Goal: Task Accomplishment & Management: Complete application form

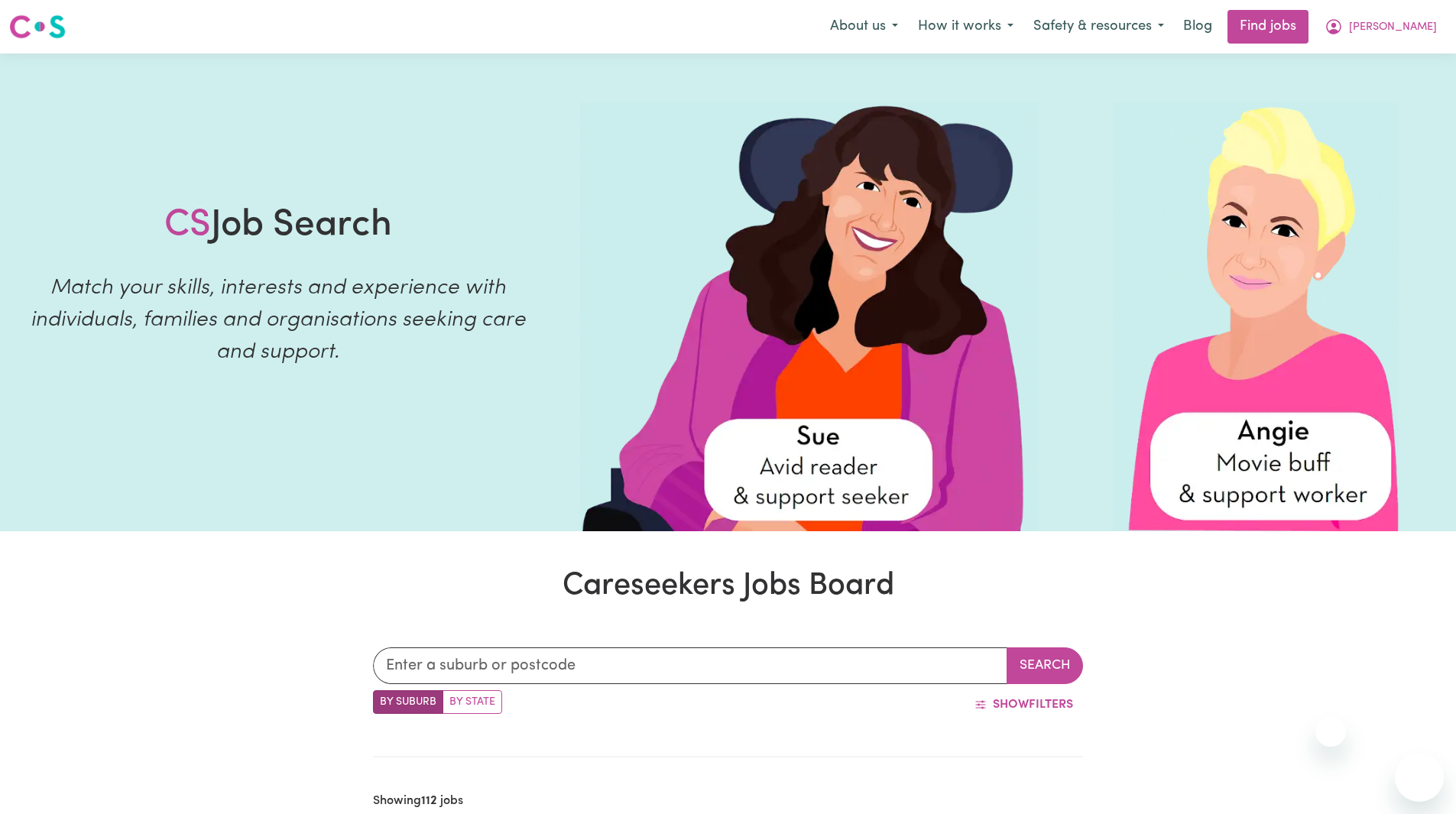
scroll to position [6932, 0]
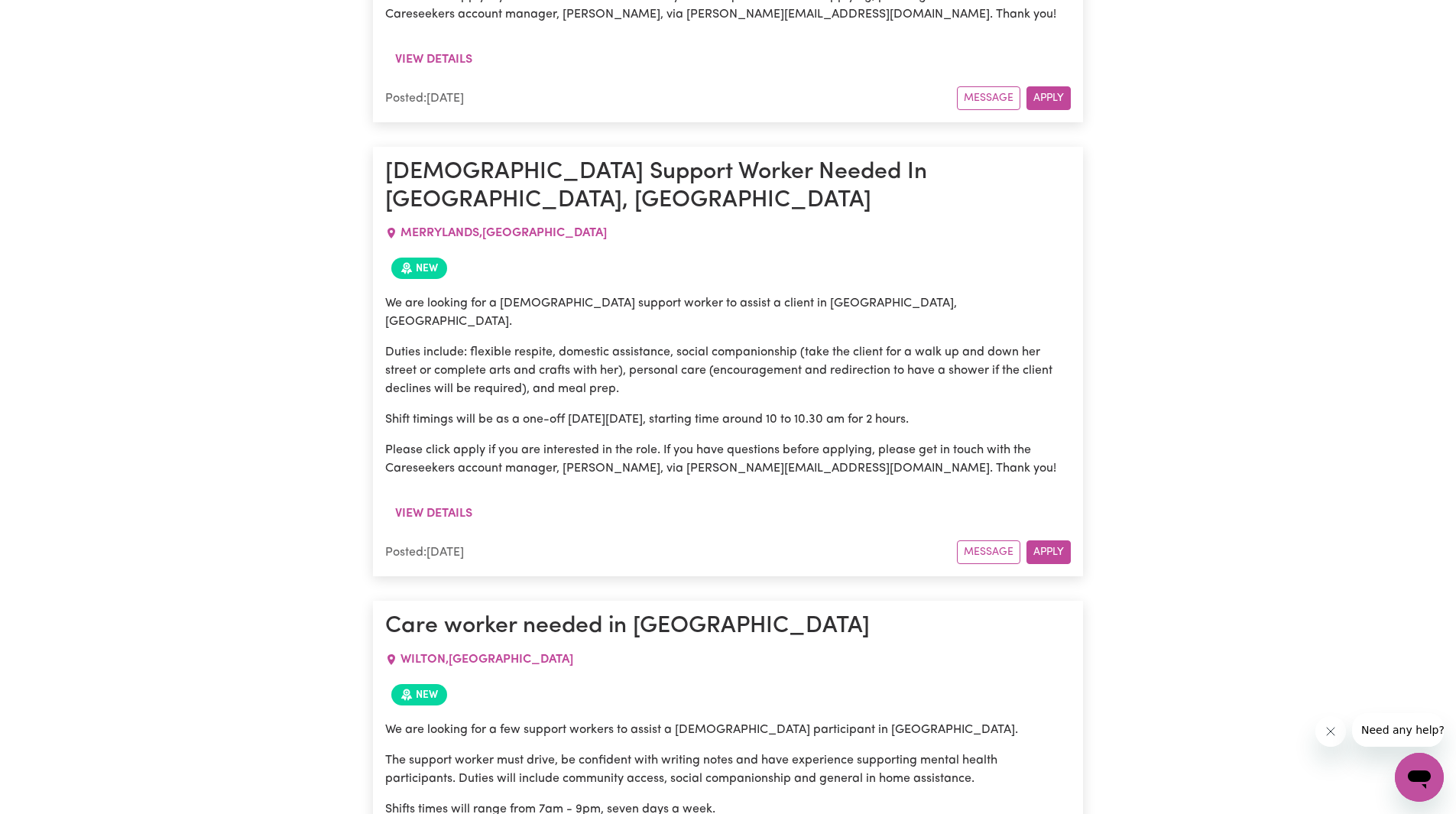
scroll to position [1147, 0]
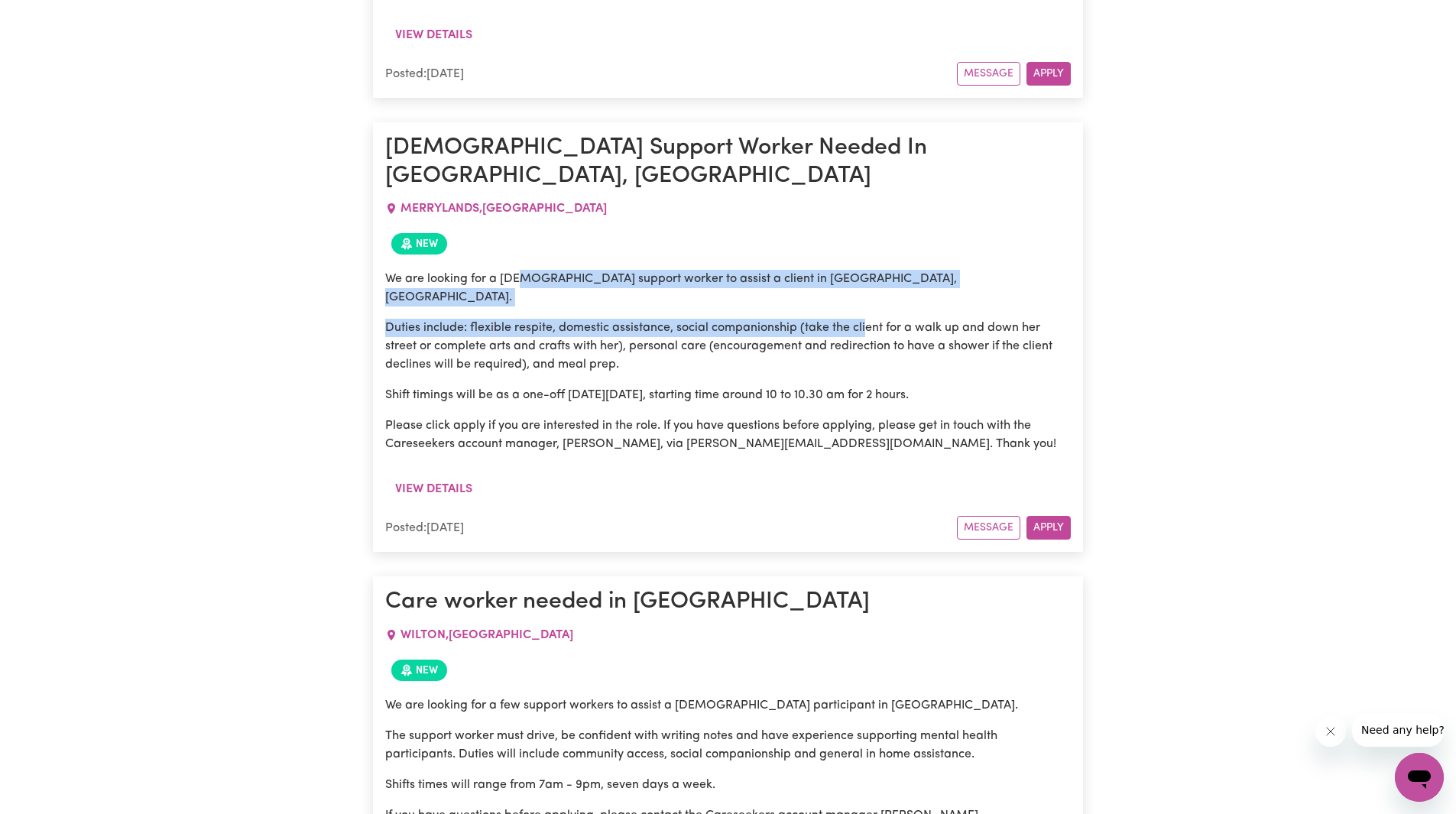
drag, startPoint x: 521, startPoint y: 203, endPoint x: 850, endPoint y: 281, distance: 338.1
click at [864, 270] on div "We are looking for a [DEMOGRAPHIC_DATA] support worker to assist a client in [G…" at bounding box center [727, 362] width 685 height 184
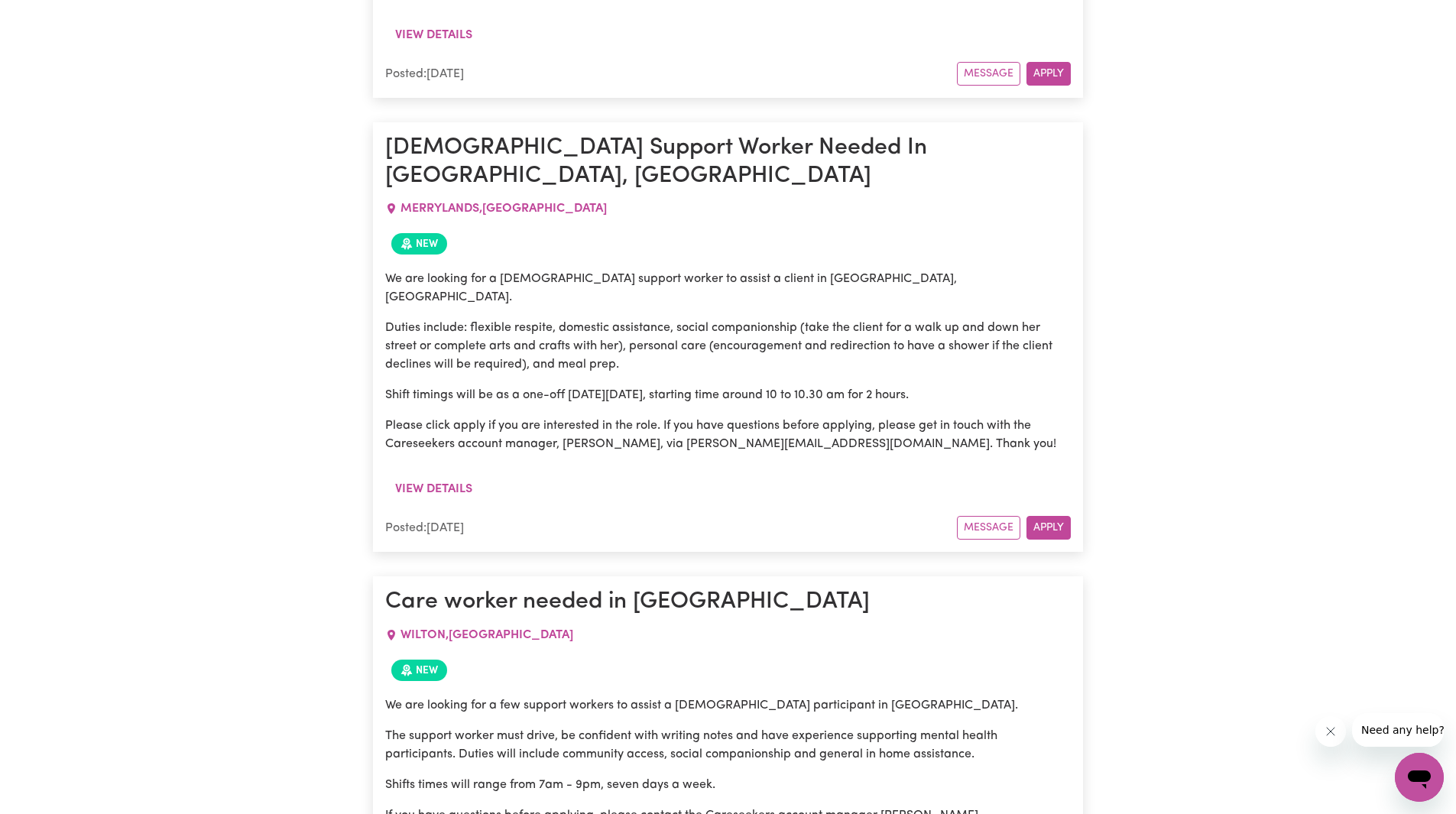
click at [850, 319] on p "Duties include: flexible respite, domestic assistance, social companionship (ta…" at bounding box center [727, 346] width 685 height 55
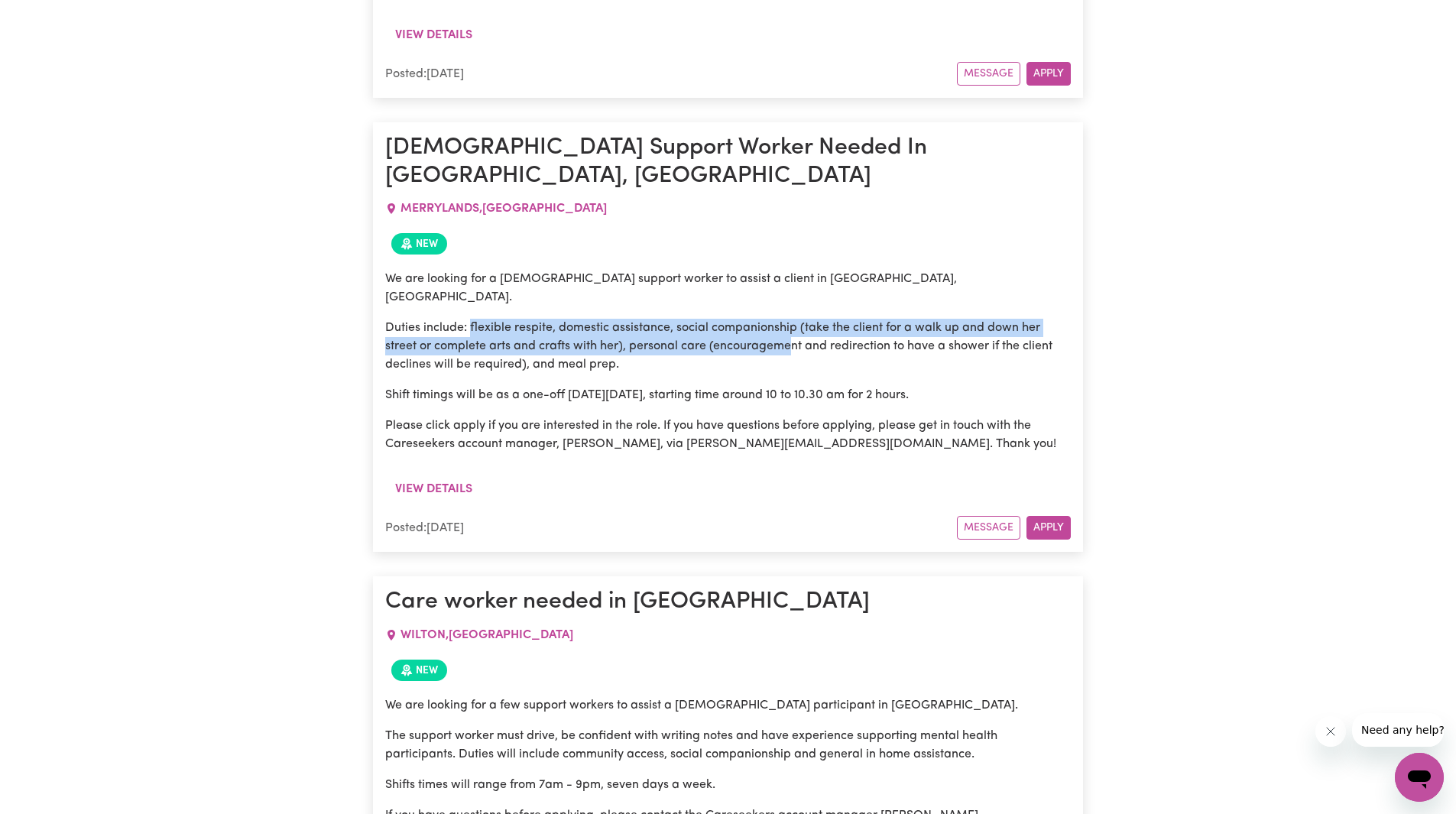
drag, startPoint x: 470, startPoint y: 236, endPoint x: 789, endPoint y: 307, distance: 326.8
click at [792, 319] on p "Duties include: flexible respite, domestic assistance, social companionship (ta…" at bounding box center [727, 346] width 685 height 55
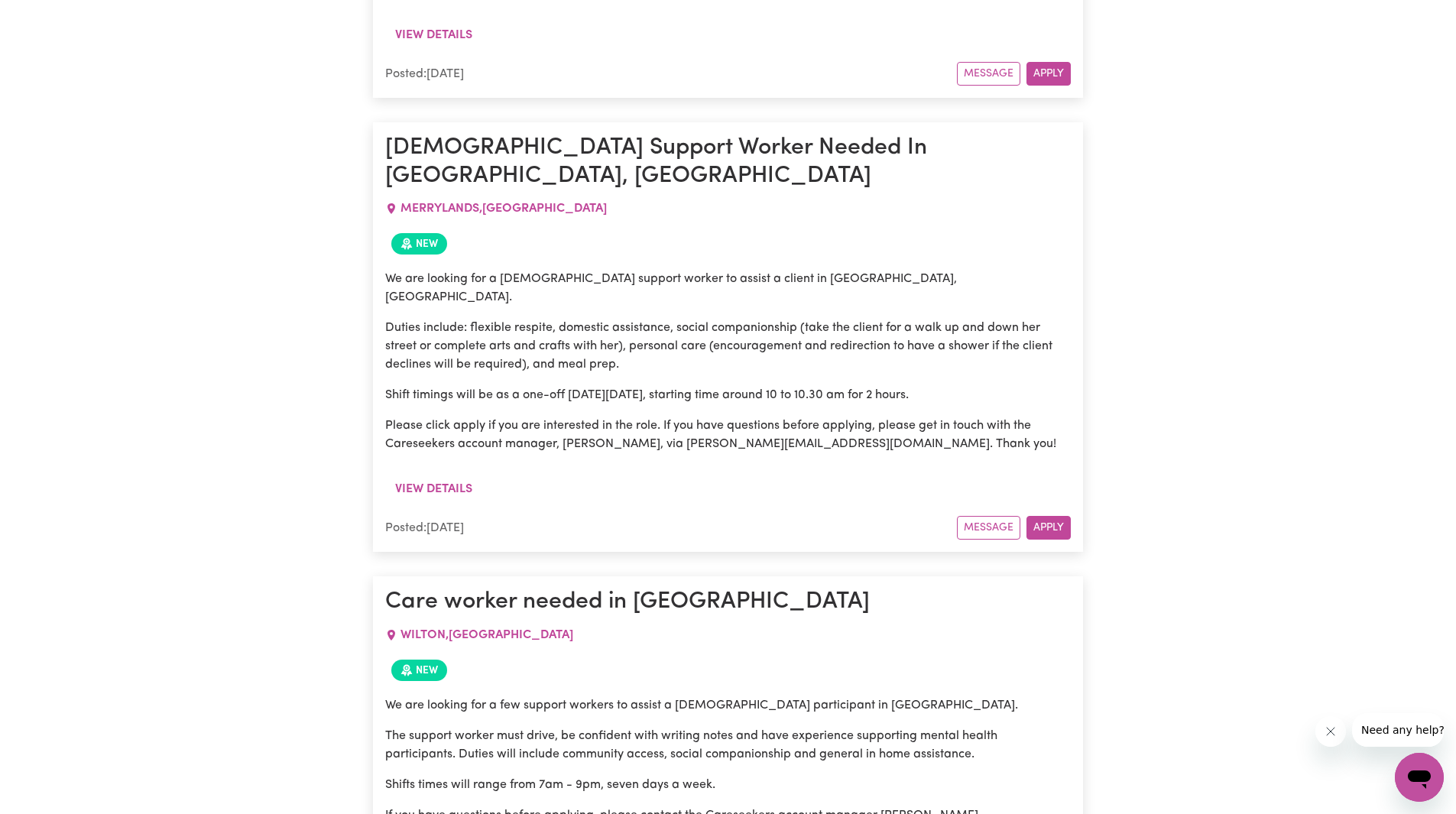
click at [789, 386] on p "Shift timings will be as a one-off [DATE][DATE], starting time around 10 to 10.…" at bounding box center [727, 395] width 685 height 19
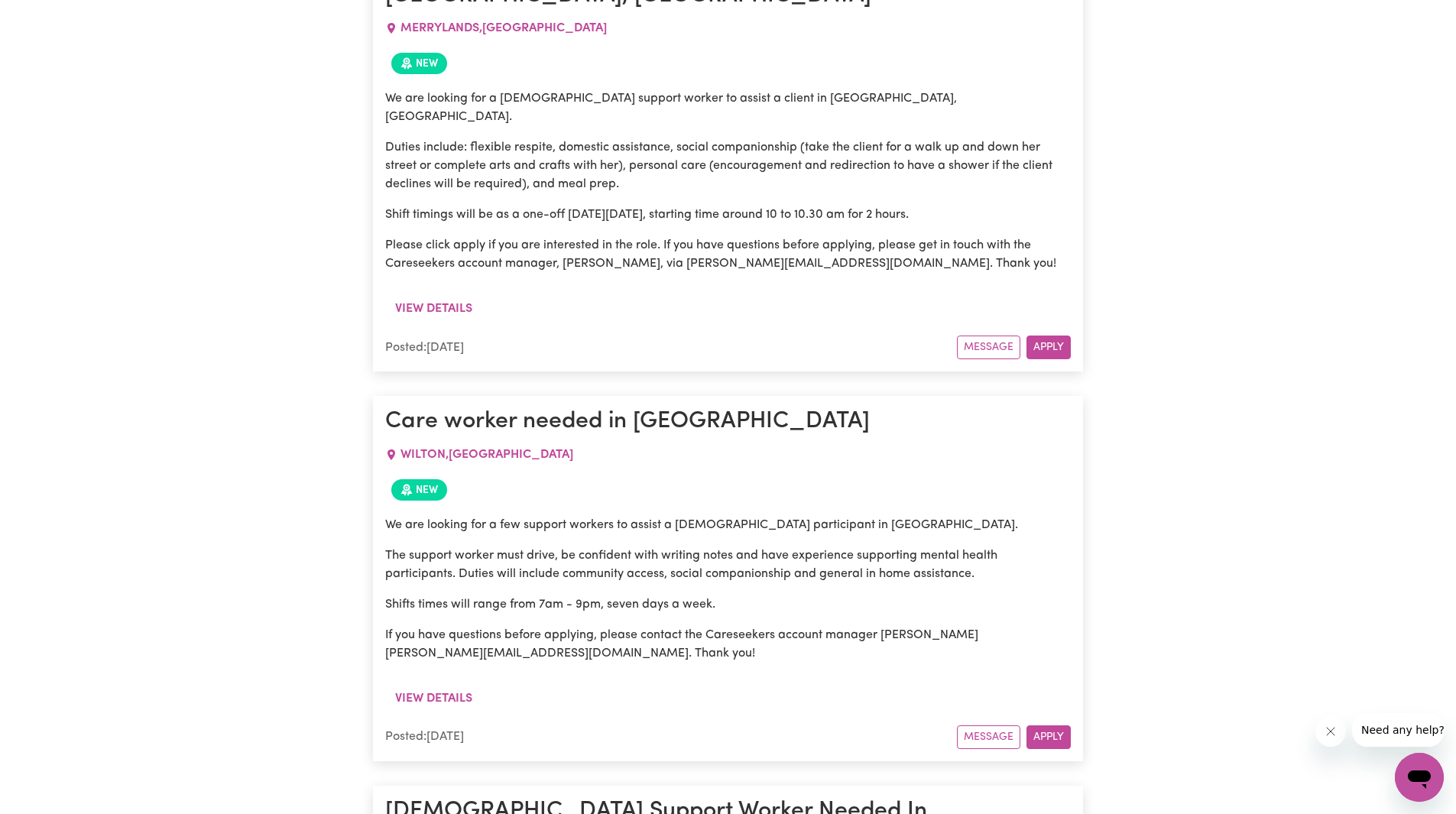
scroll to position [1375, 0]
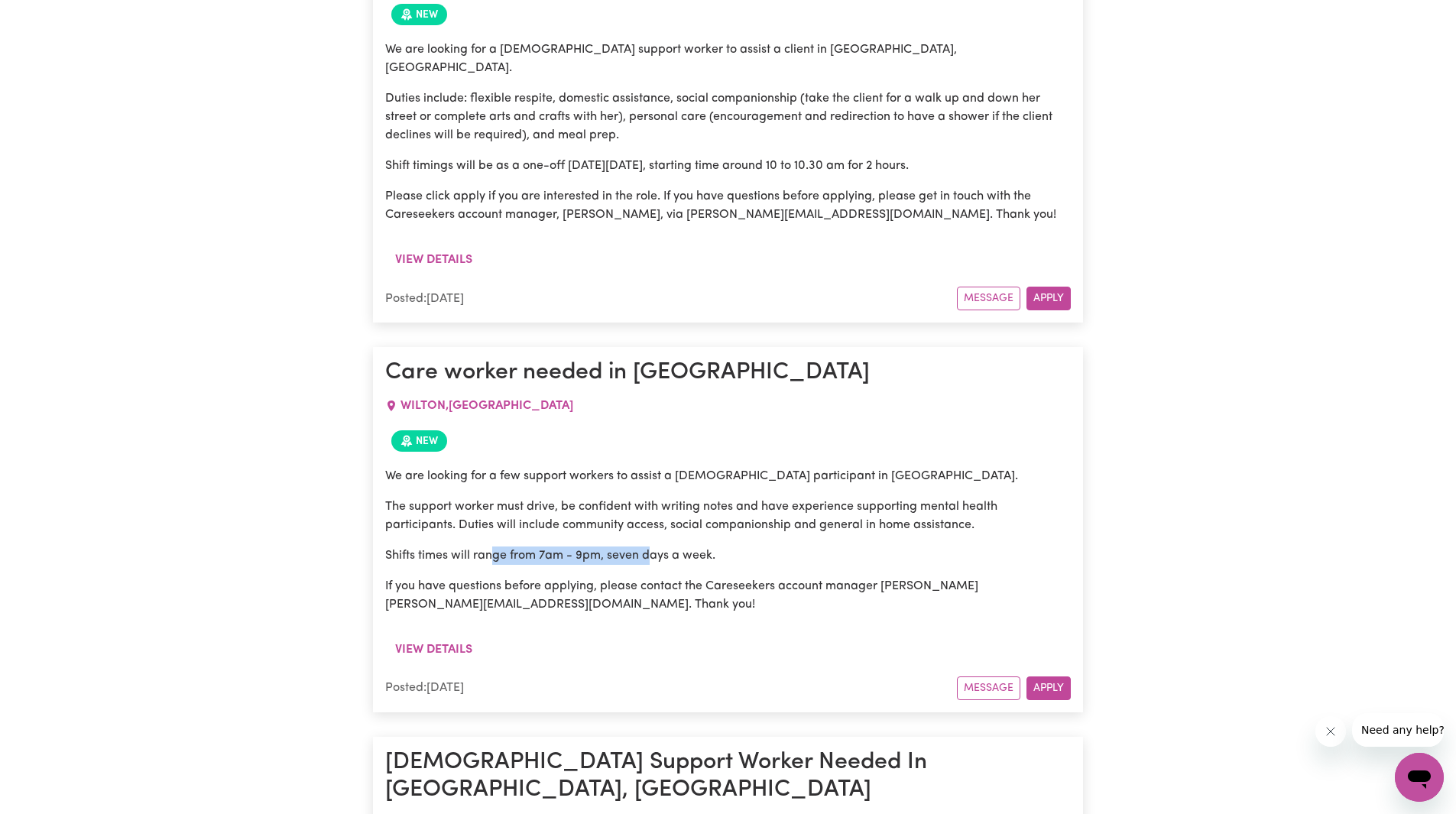
drag, startPoint x: 519, startPoint y: 461, endPoint x: 659, endPoint y: 457, distance: 140.1
click at [657, 547] on p "Shifts times will range from 7am - 9pm, seven days a week." at bounding box center [727, 556] width 685 height 19
click at [676, 547] on p "Shifts times will range from 7am - 9pm, seven days a week." at bounding box center [727, 556] width 685 height 19
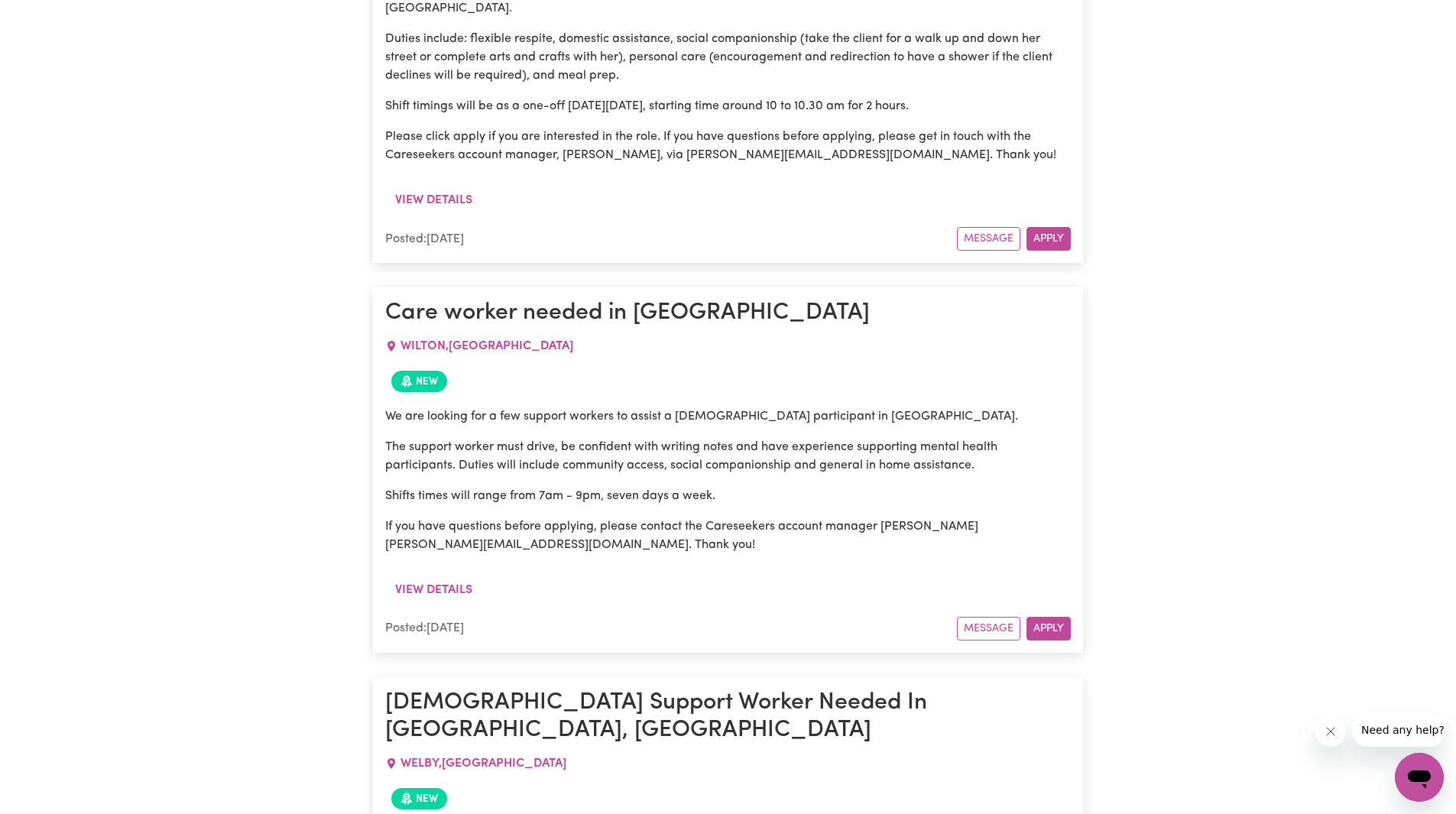
scroll to position [1452, 0]
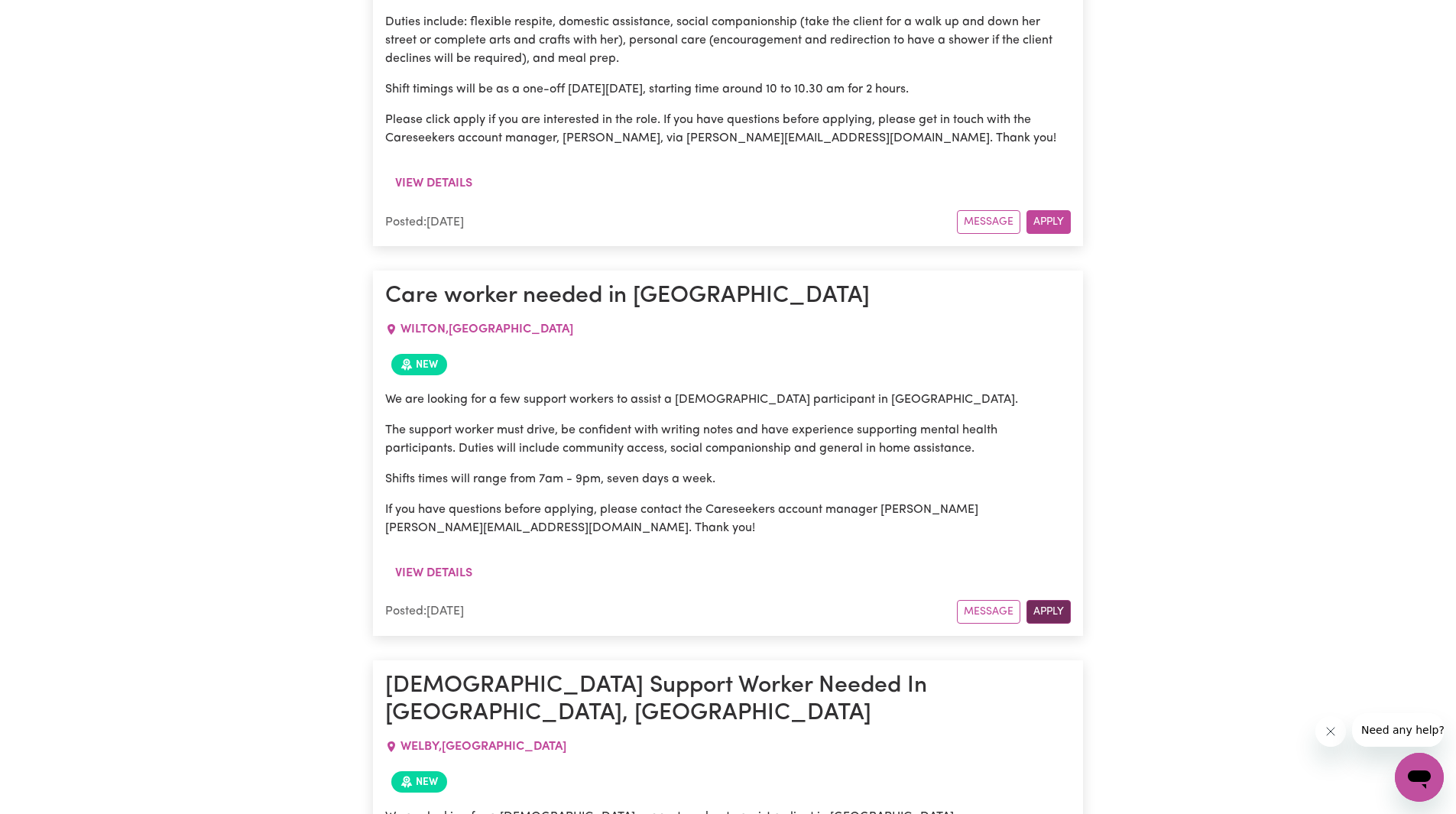
click at [1042, 600] on button "Apply" at bounding box center [1049, 611] width 44 height 23
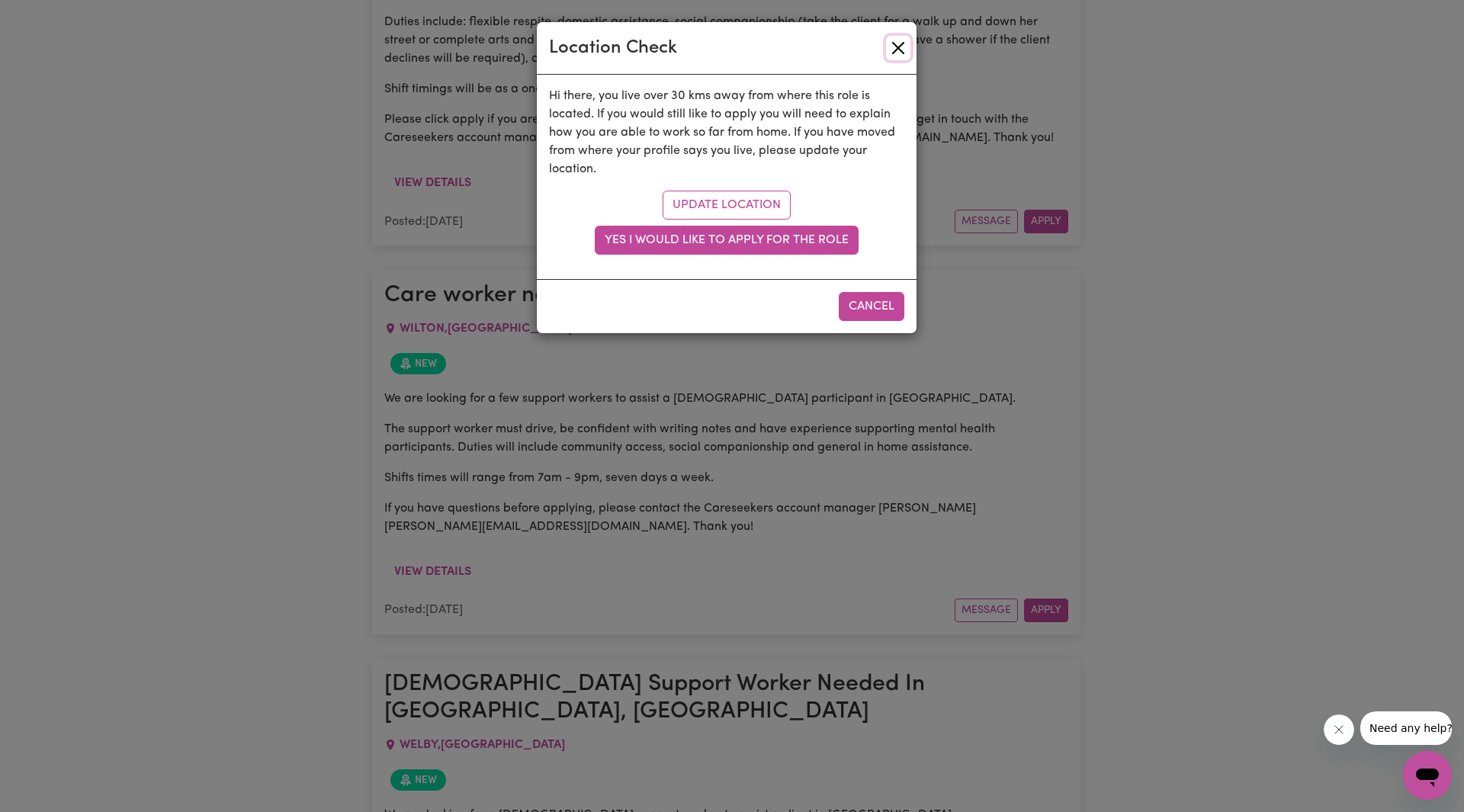
drag, startPoint x: 893, startPoint y: 51, endPoint x: 873, endPoint y: 77, distance: 32.8
click at [894, 51] on button "Close" at bounding box center [898, 48] width 24 height 24
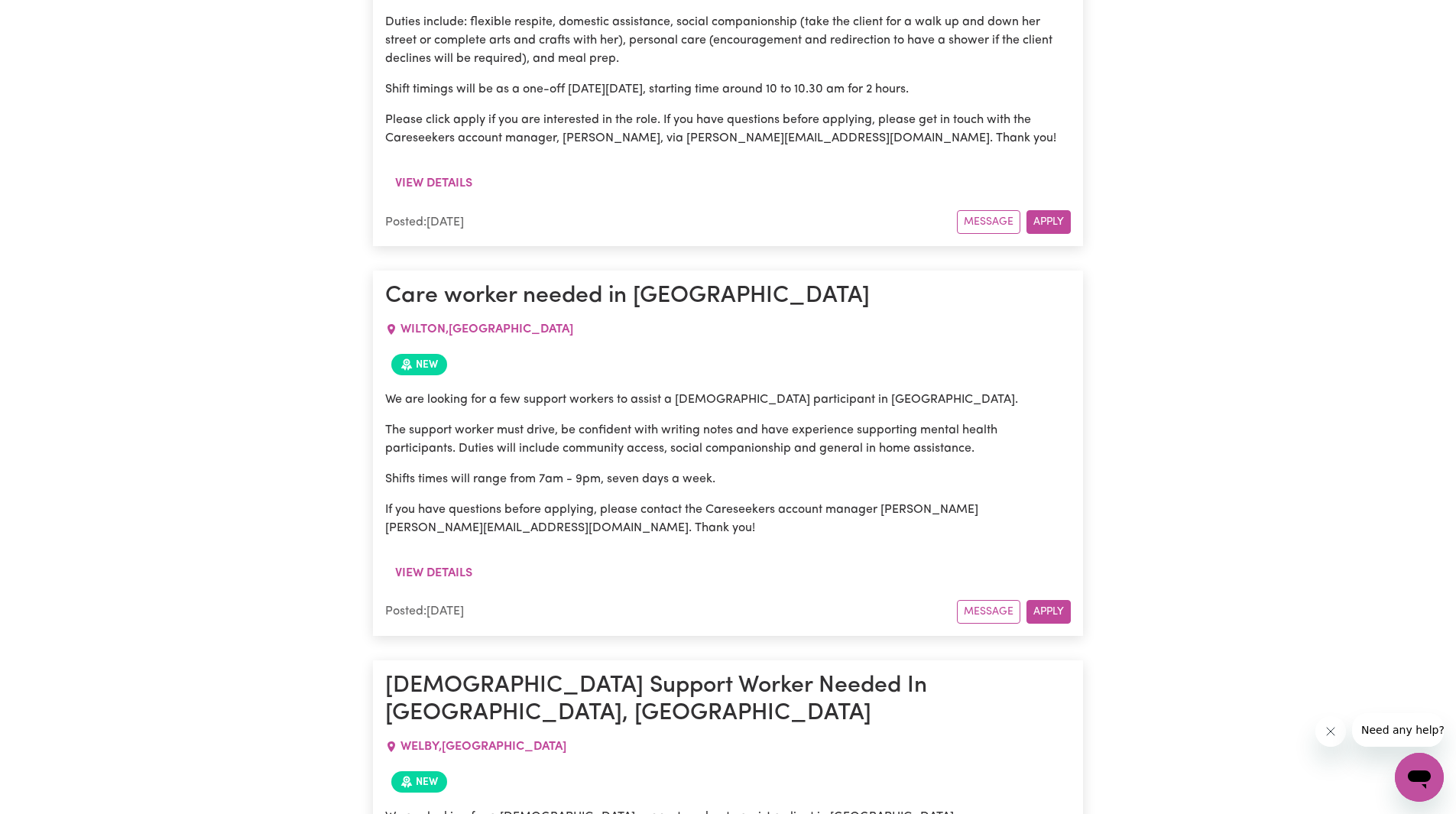
click at [776, 501] on p "If you have questions before applying, please contact the Careseekers account m…" at bounding box center [727, 519] width 685 height 37
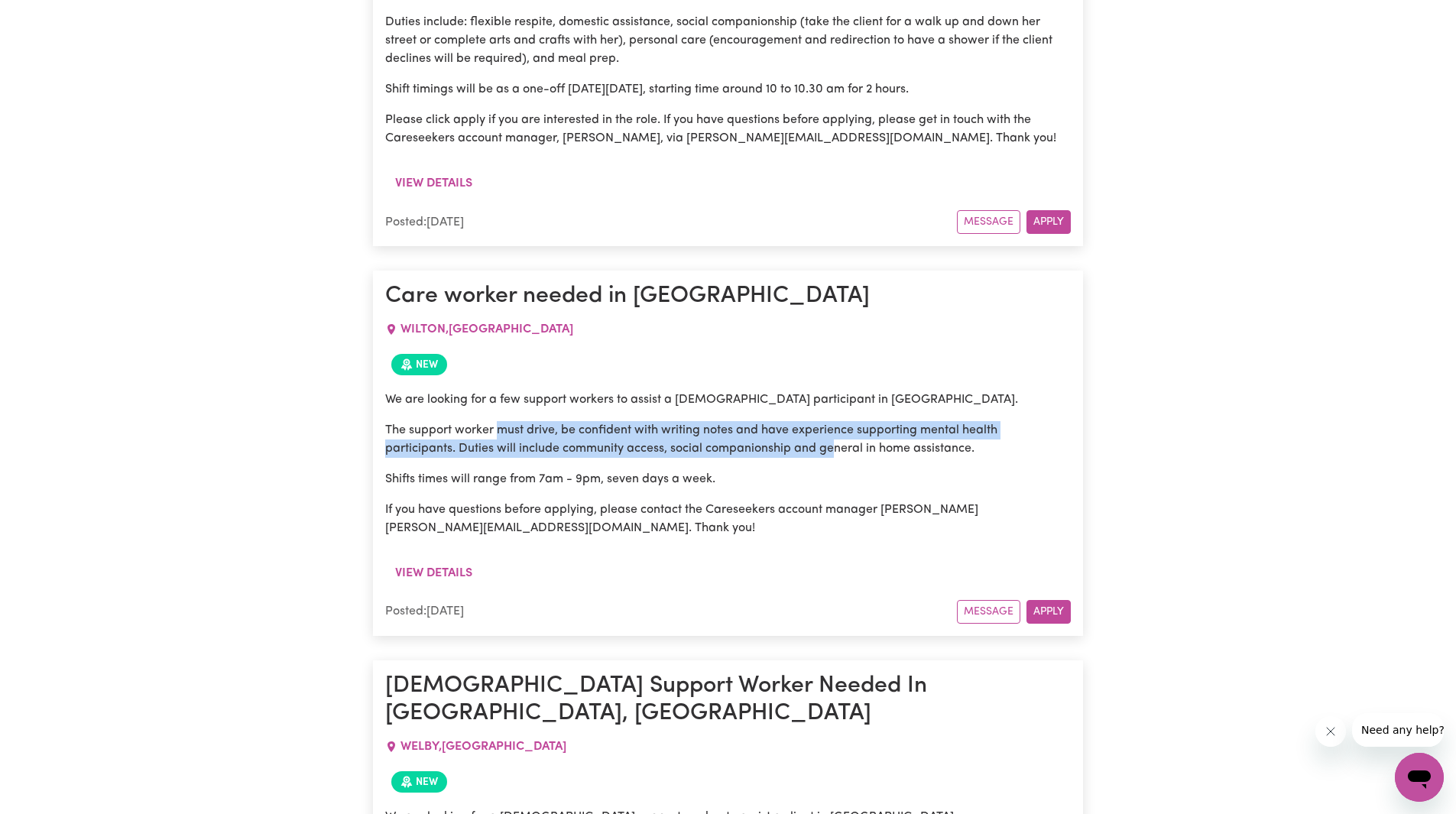
drag, startPoint x: 504, startPoint y: 340, endPoint x: 844, endPoint y: 364, distance: 340.8
click at [843, 421] on p "The support worker must drive, be confident with writing notes and have experie…" at bounding box center [727, 440] width 685 height 37
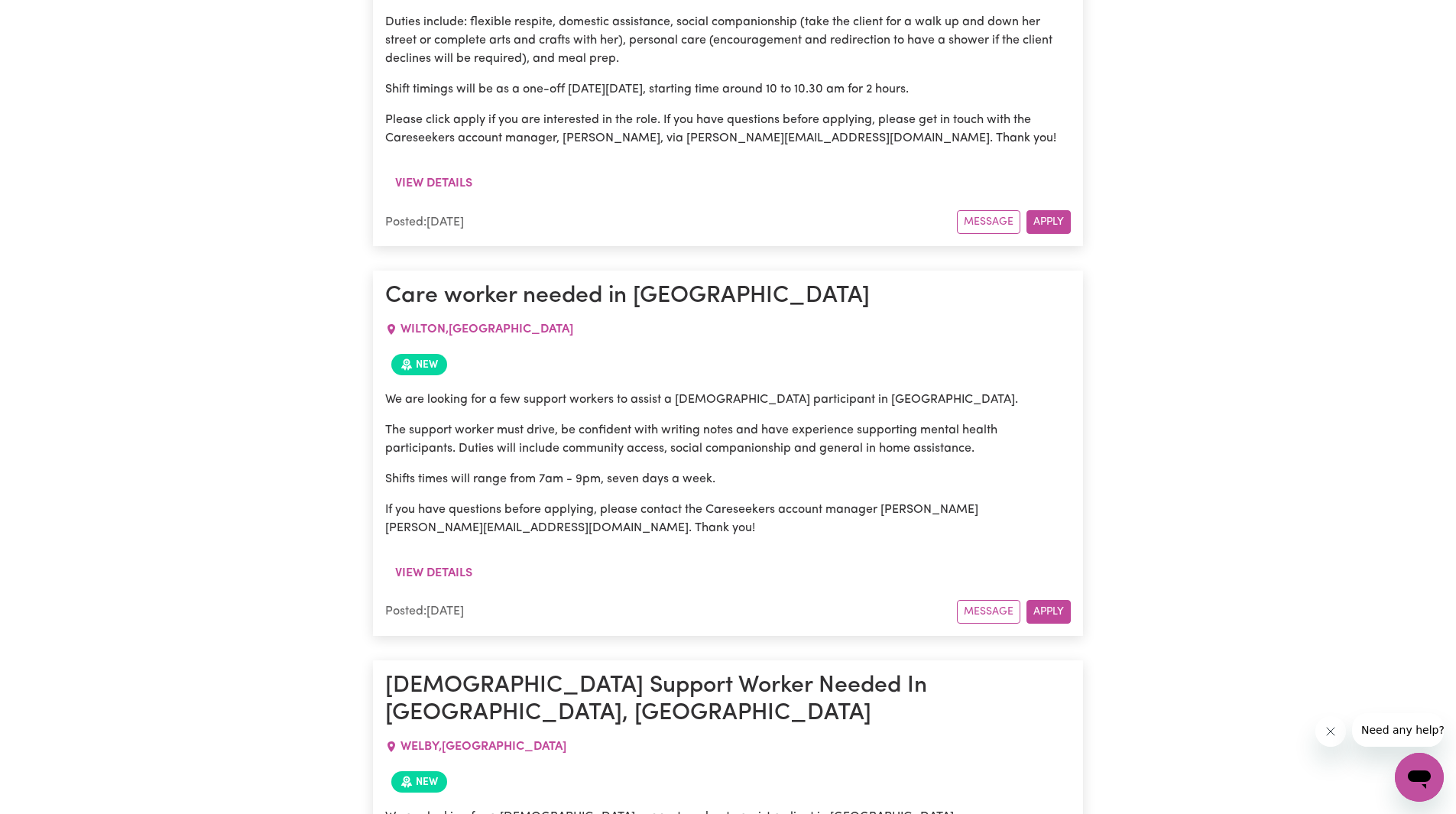
click at [844, 390] on div "We are looking for a few support workers to assist a [DEMOGRAPHIC_DATA] partici…" at bounding box center [727, 464] width 685 height 147
drag, startPoint x: 468, startPoint y: 357, endPoint x: 790, endPoint y: 375, distance: 322.5
click at [788, 390] on div "We are looking for a few support workers to assist a [DEMOGRAPHIC_DATA] partici…" at bounding box center [727, 464] width 685 height 147
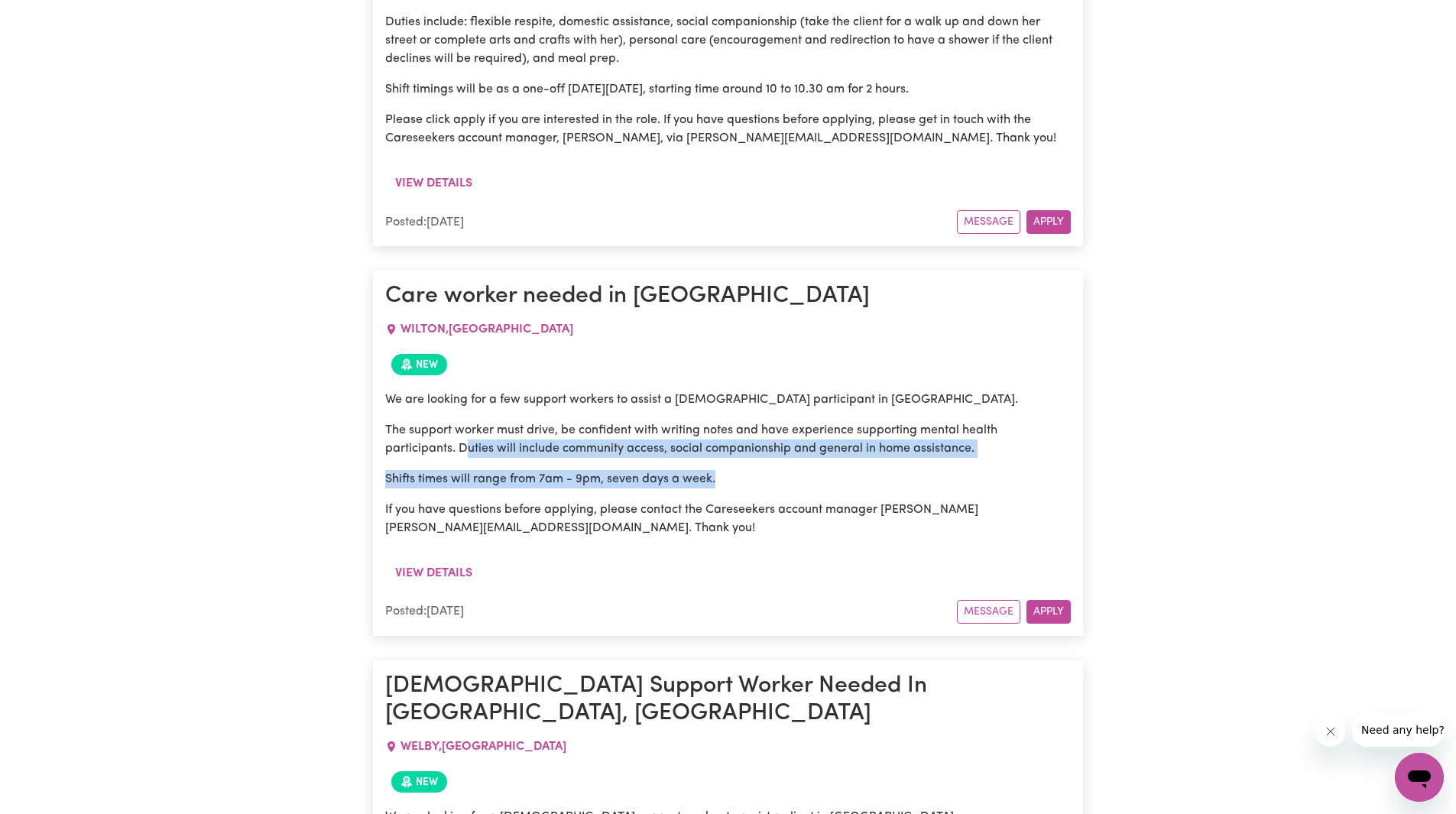
click at [800, 470] on p "Shifts times will range from 7am - 9pm, seven days a week." at bounding box center [727, 479] width 685 height 19
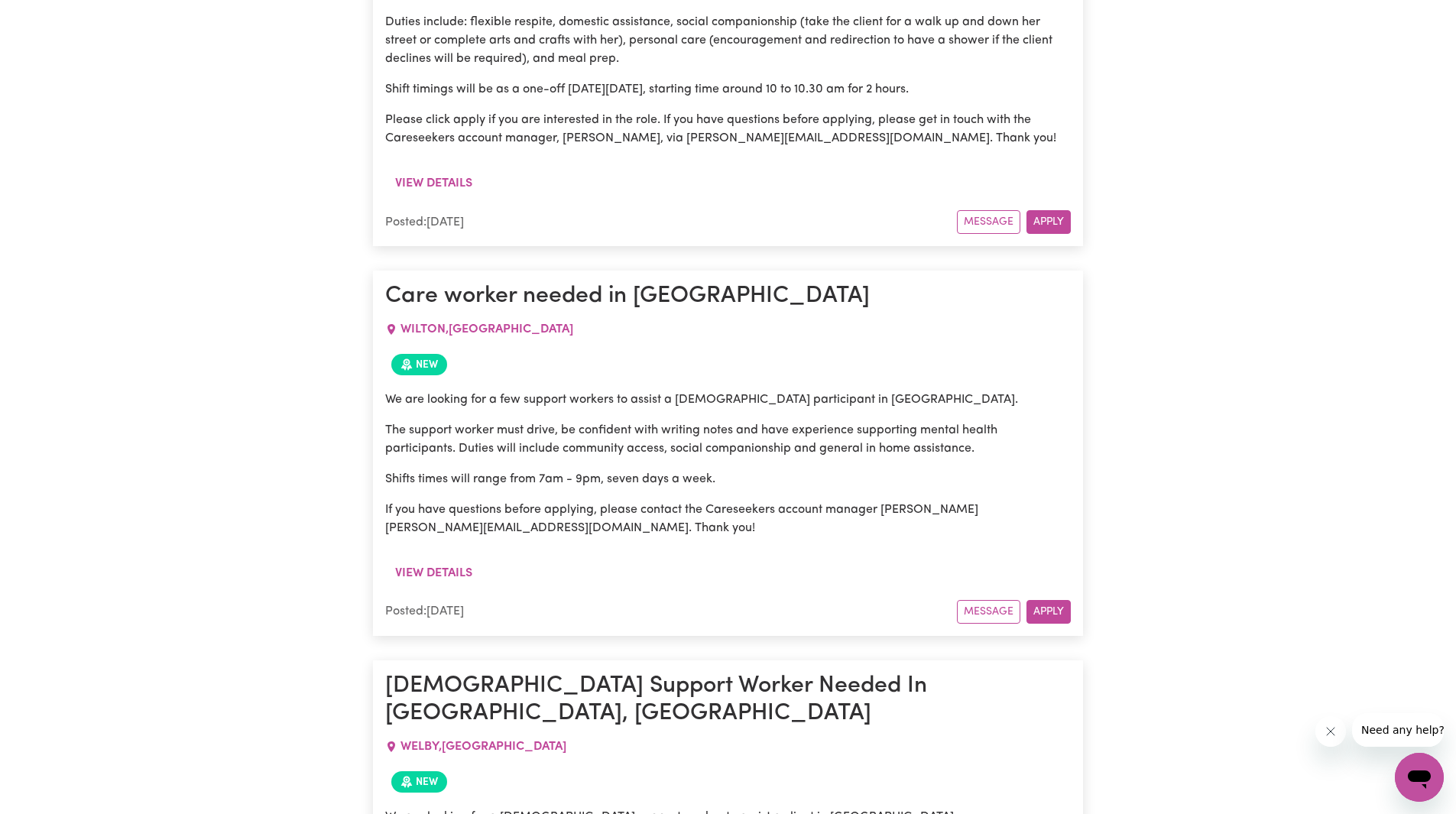
click at [919, 501] on p "If you have questions before applying, please contact the Careseekers account m…" at bounding box center [727, 519] width 685 height 37
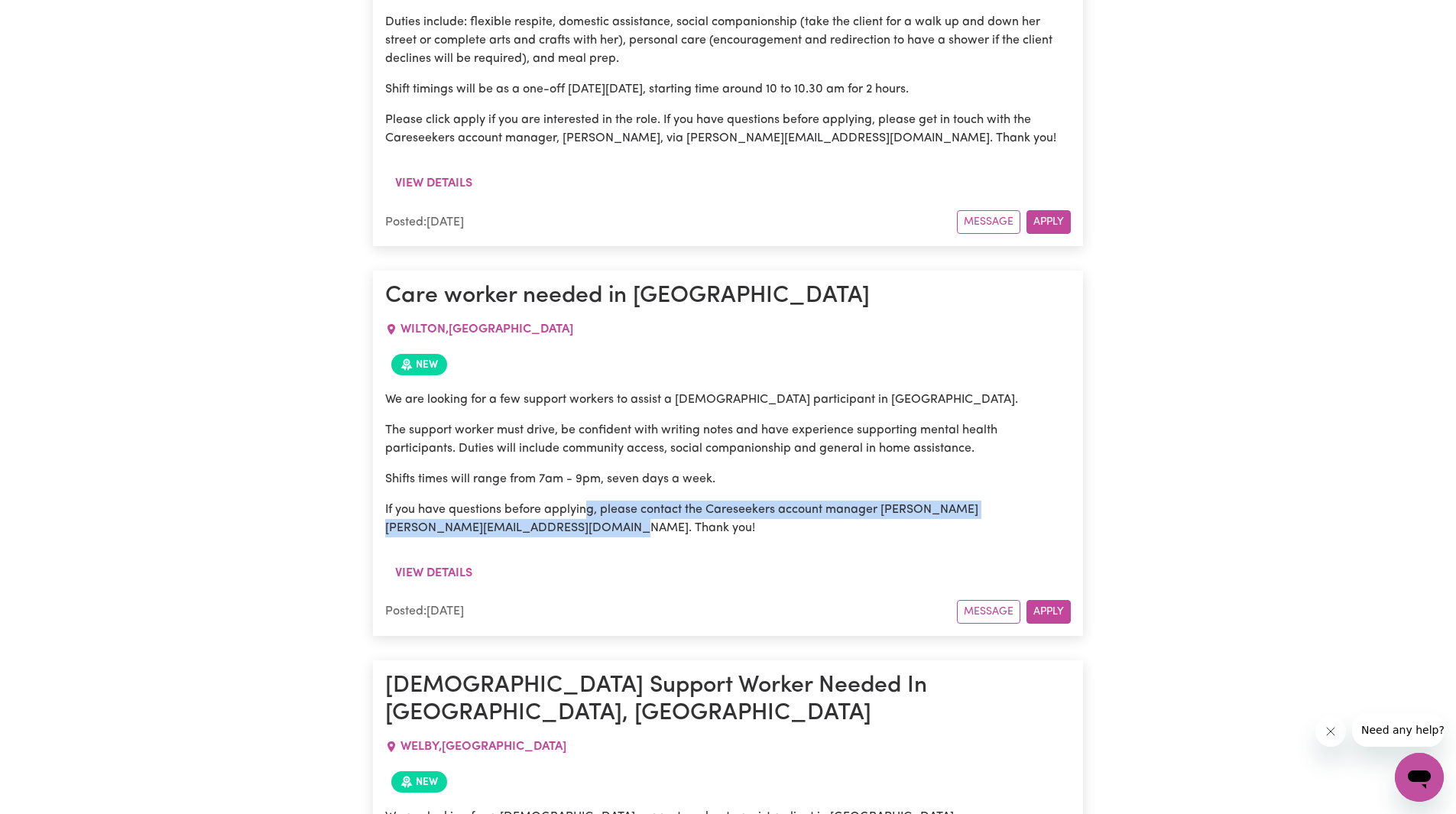
drag, startPoint x: 587, startPoint y: 422, endPoint x: 717, endPoint y: 443, distance: 131.7
click at [714, 501] on p "If you have questions before applying, please contact the Careseekers account m…" at bounding box center [727, 519] width 685 height 37
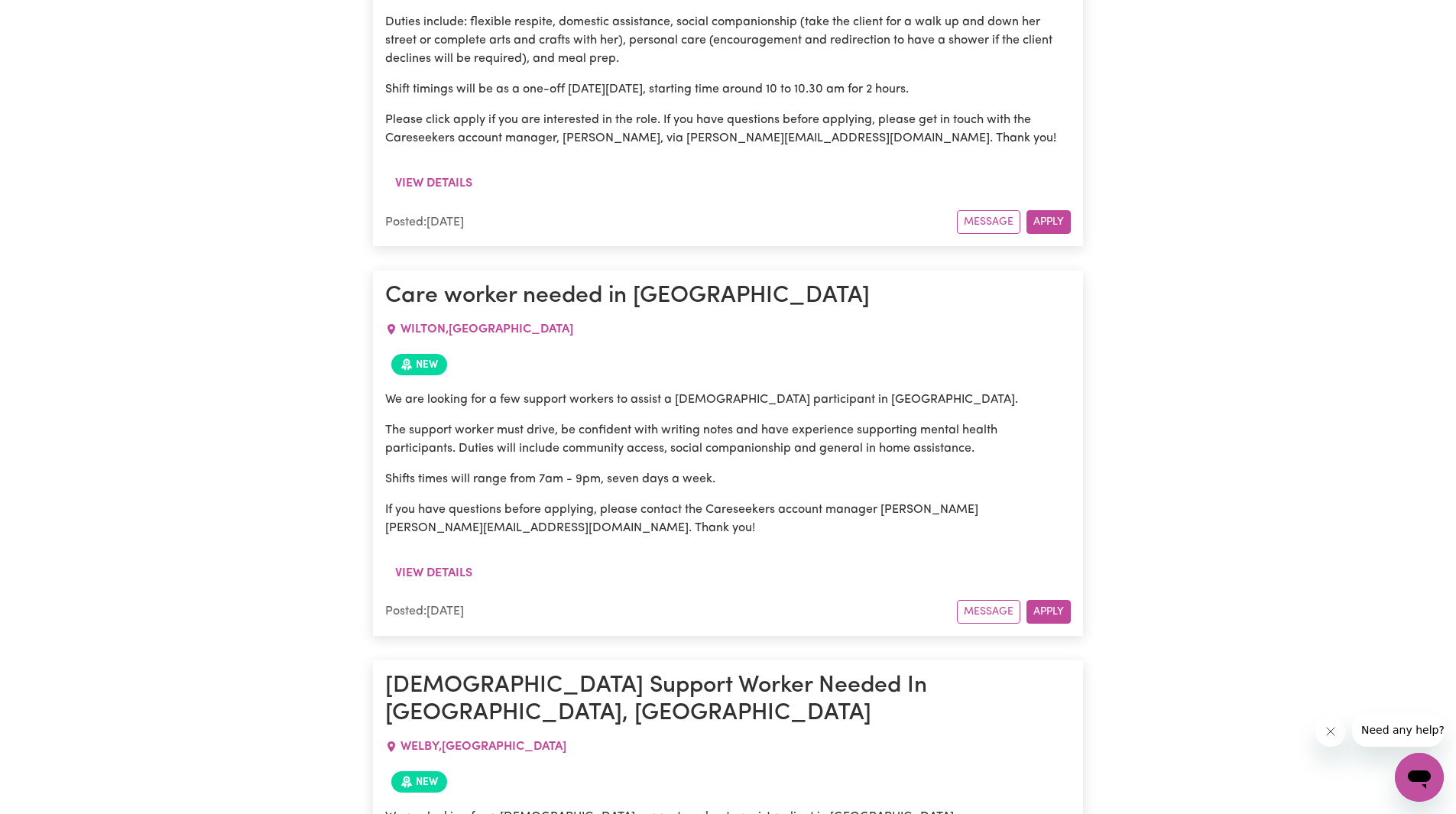
drag, startPoint x: 718, startPoint y: 469, endPoint x: 866, endPoint y: 483, distance: 148.7
click at [719, 559] on div "View details" at bounding box center [727, 579] width 685 height 41
click at [1043, 600] on button "Apply" at bounding box center [1049, 611] width 44 height 23
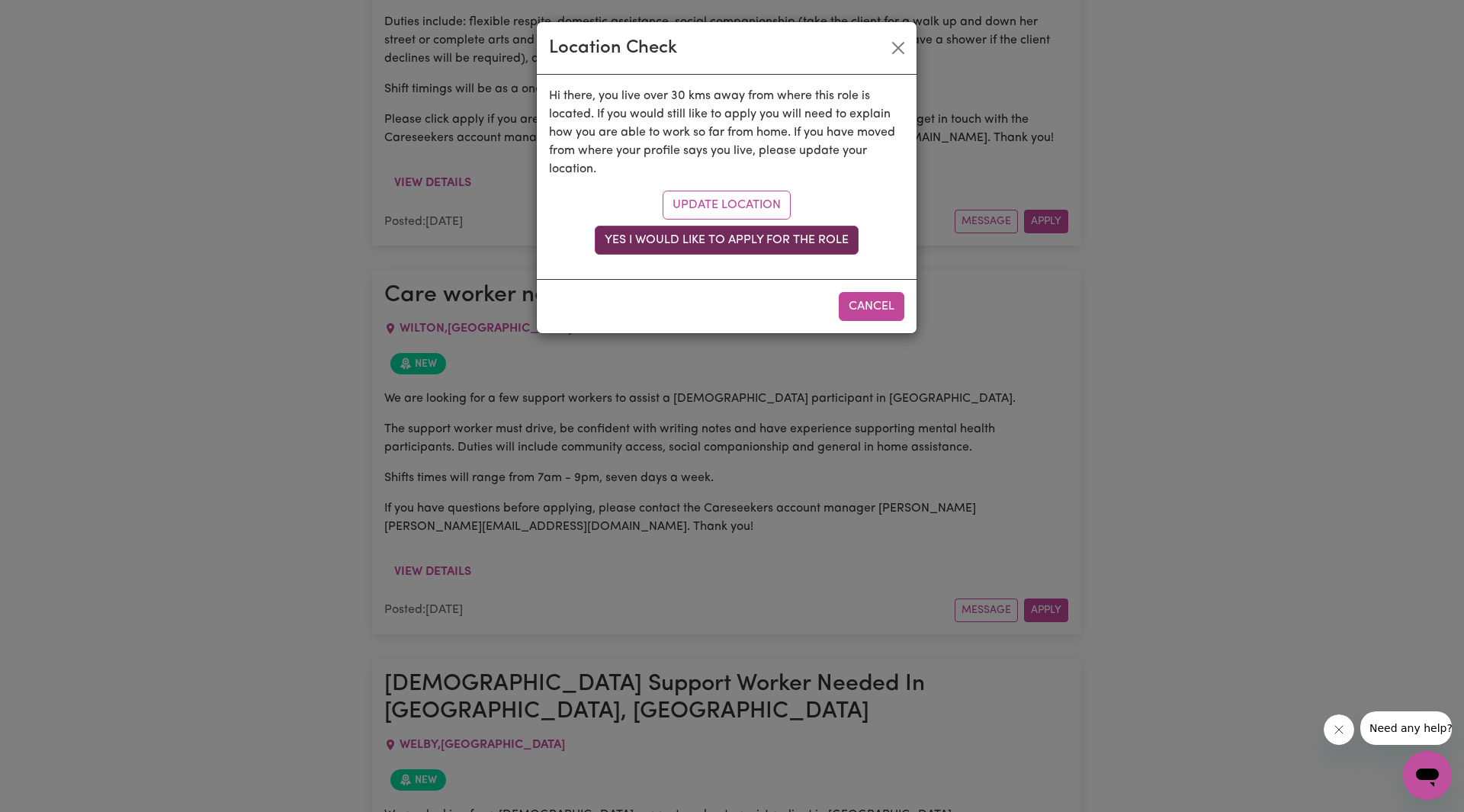
click at [711, 246] on button "Yes I would like to apply for the role" at bounding box center [726, 240] width 264 height 29
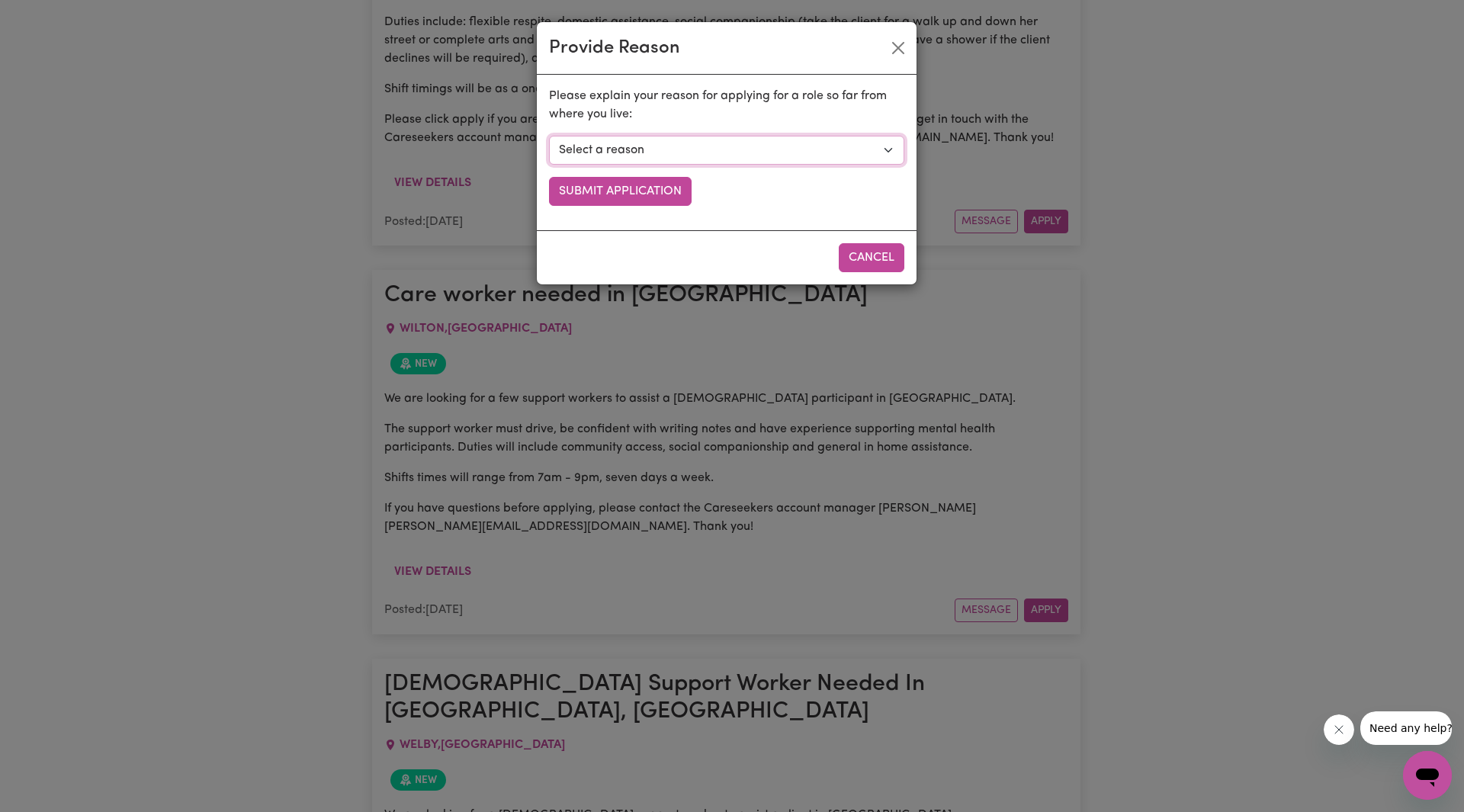
click at [616, 160] on select "Select a reason I currently travel to this area for work or other personal reas…" at bounding box center [726, 150] width 355 height 29
select select "I already visit the area regularly for work and personal reasons"
click at [549, 136] on select "Select a reason I currently travel to this area for work or other personal reas…" at bounding box center [726, 150] width 355 height 29
click at [622, 201] on button "Submit Application" at bounding box center [620, 191] width 142 height 29
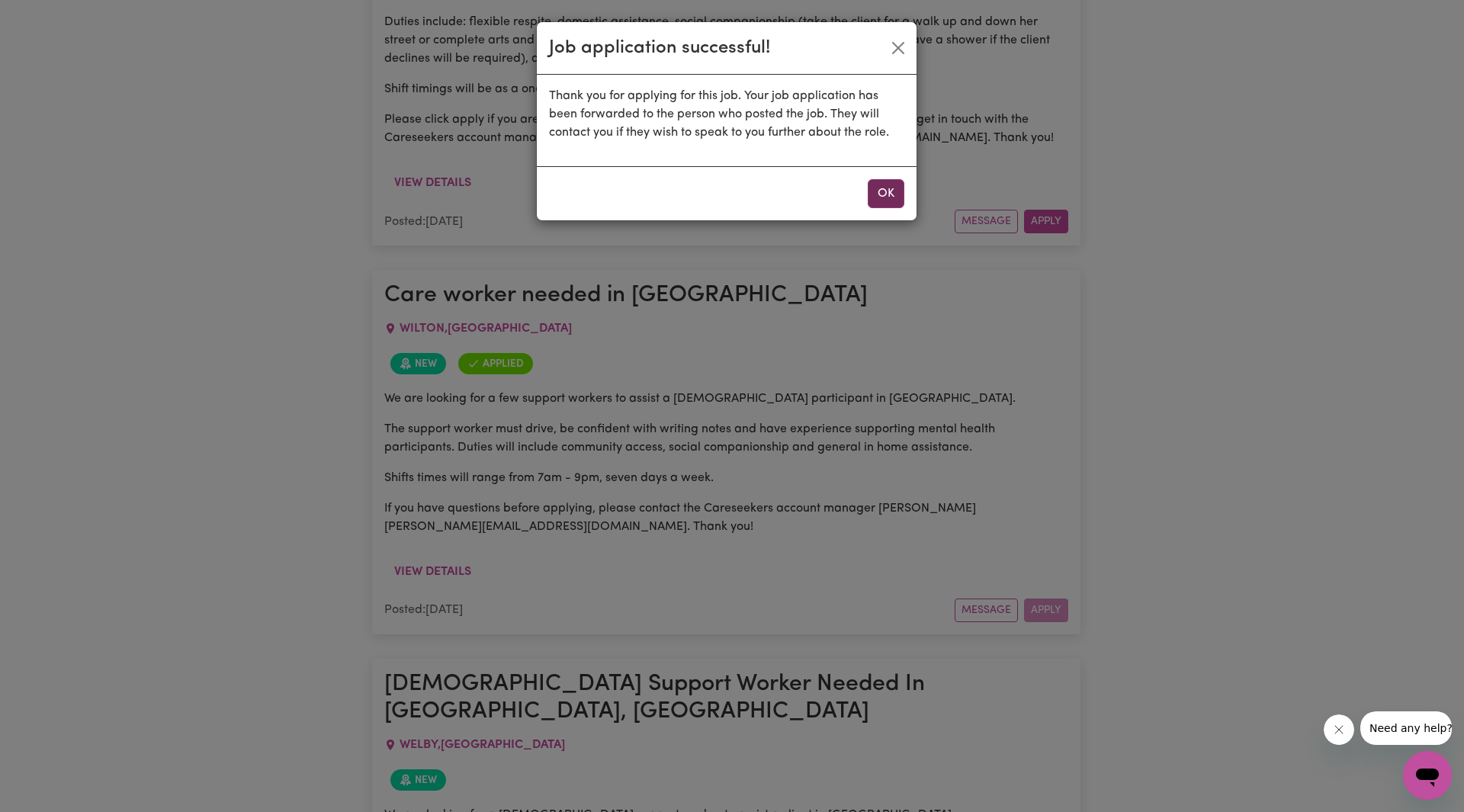
click at [881, 202] on button "OK" at bounding box center [886, 194] width 37 height 29
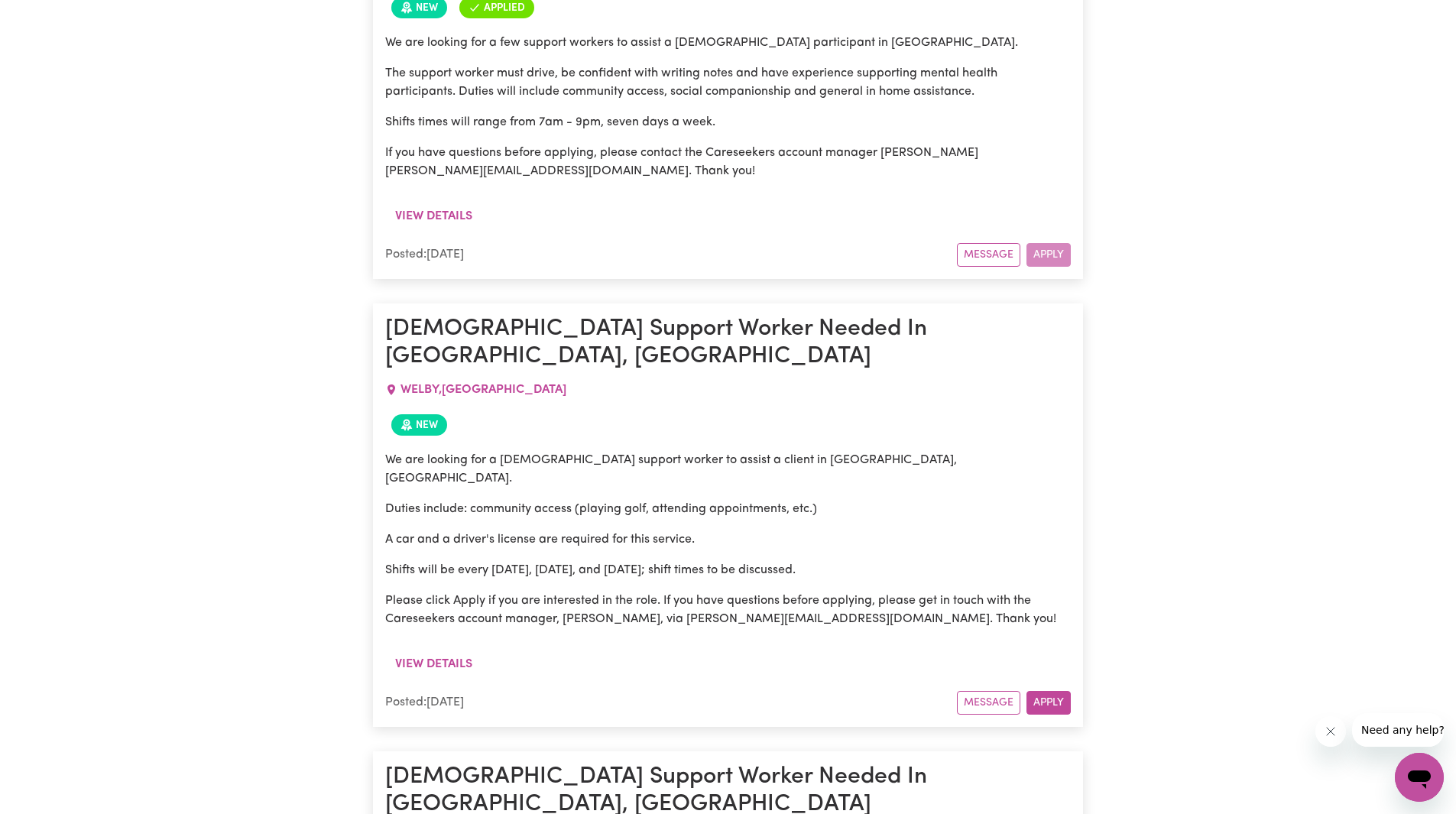
scroll to position [1834, 0]
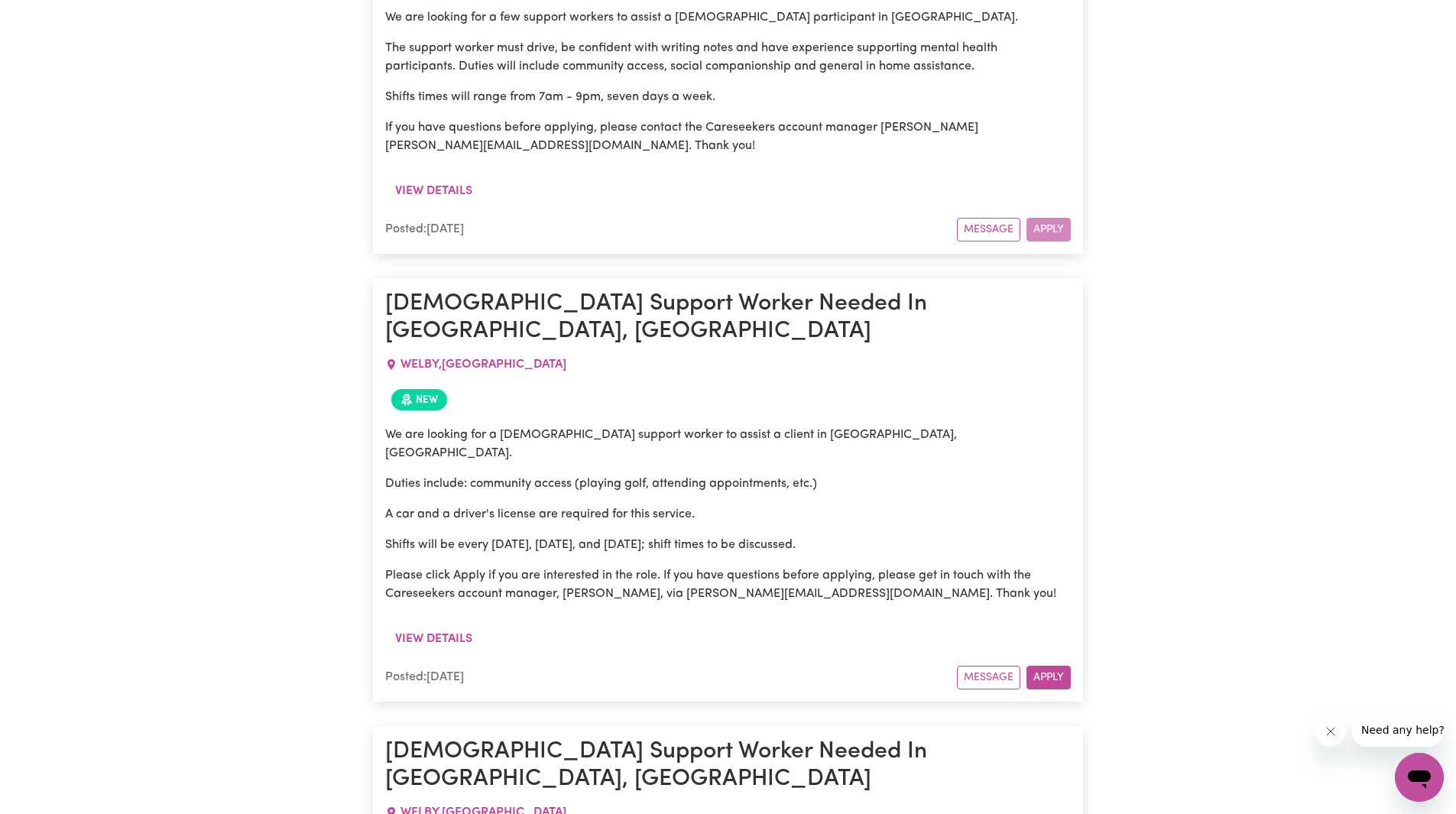
click at [705, 426] on div "We are looking for a [DEMOGRAPHIC_DATA] support worker to assist a client in [G…" at bounding box center [727, 514] width 685 height 177
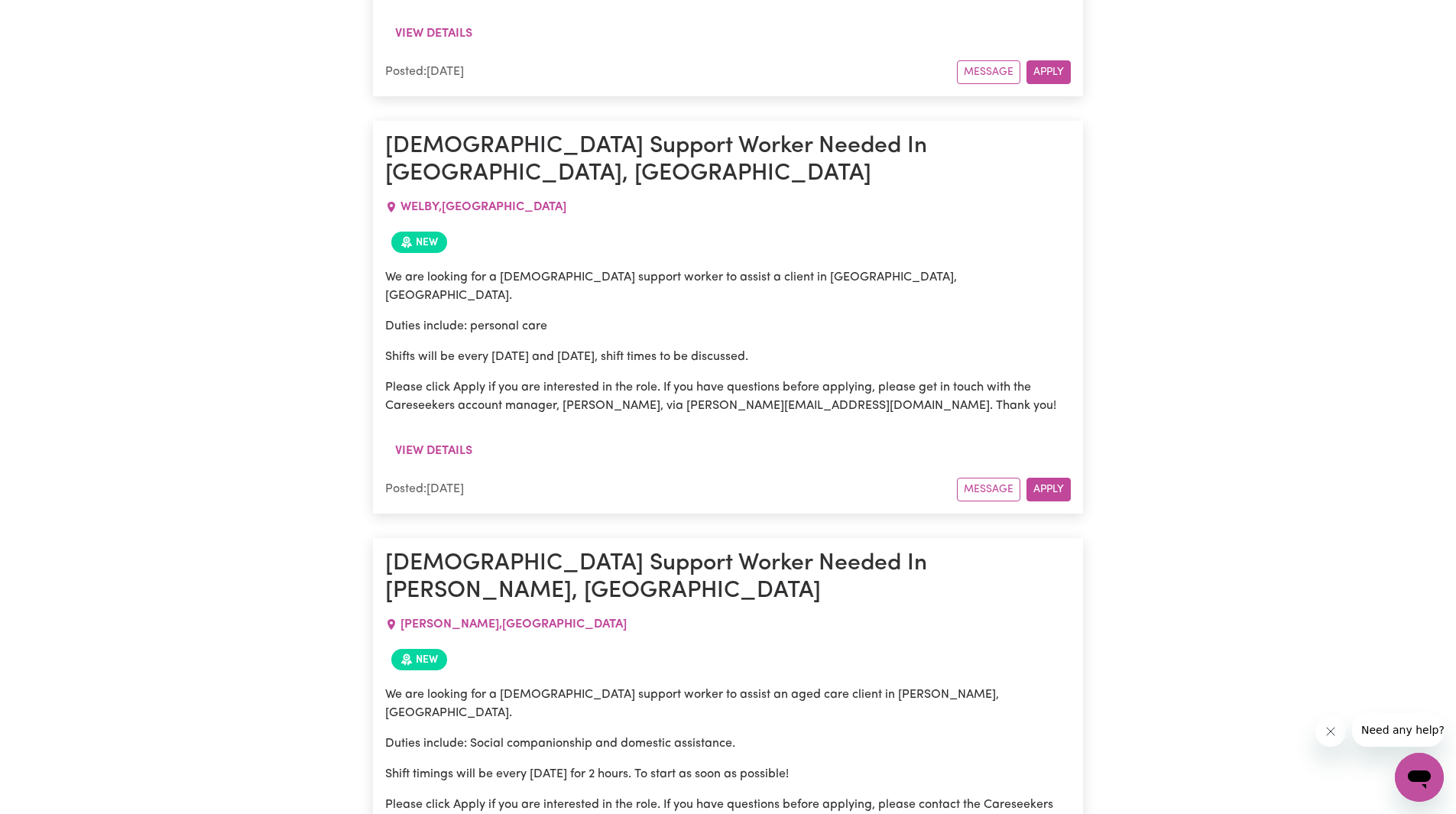
scroll to position [2445, 0]
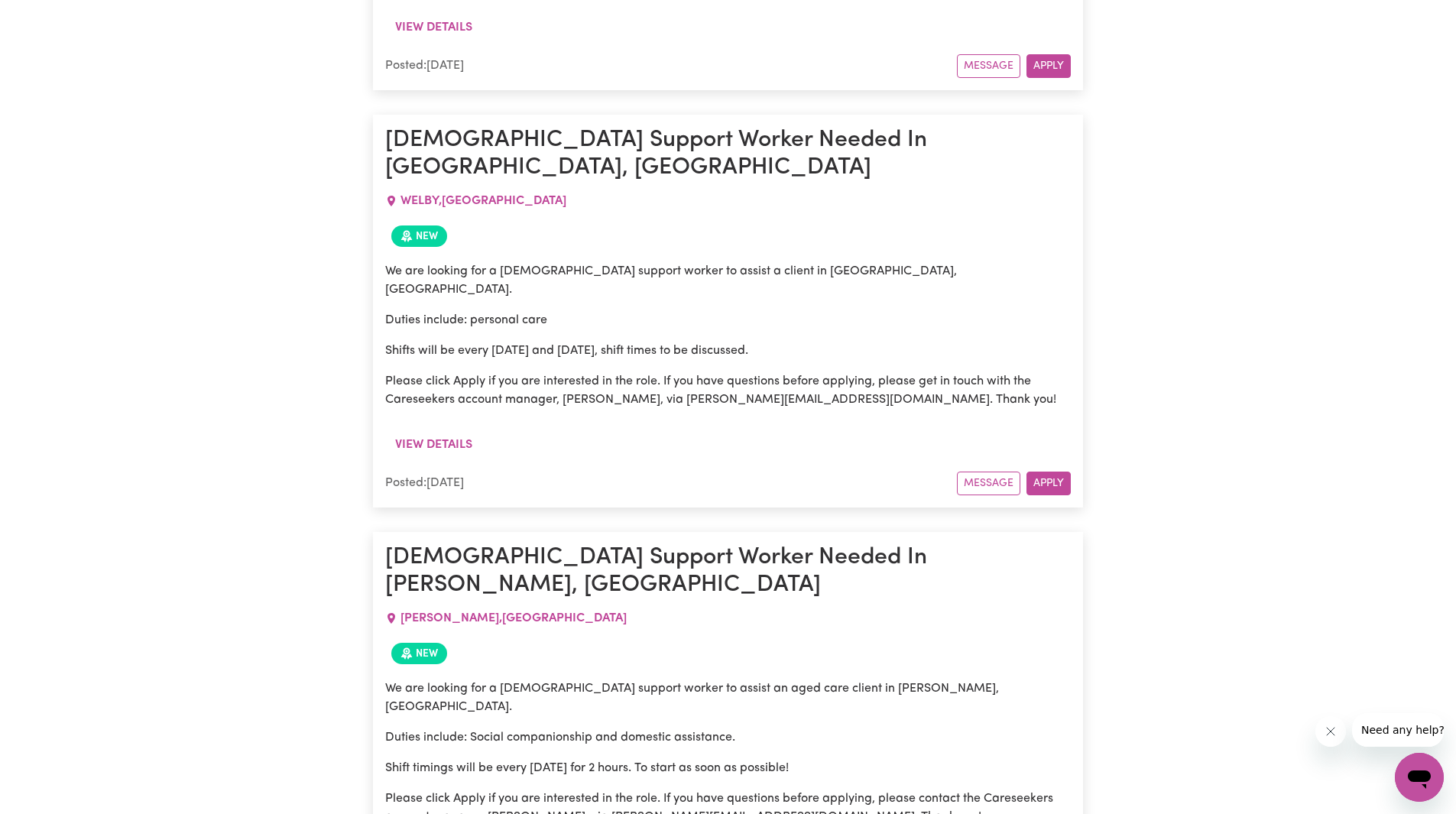
click at [749, 637] on div "New" at bounding box center [727, 654] width 685 height 34
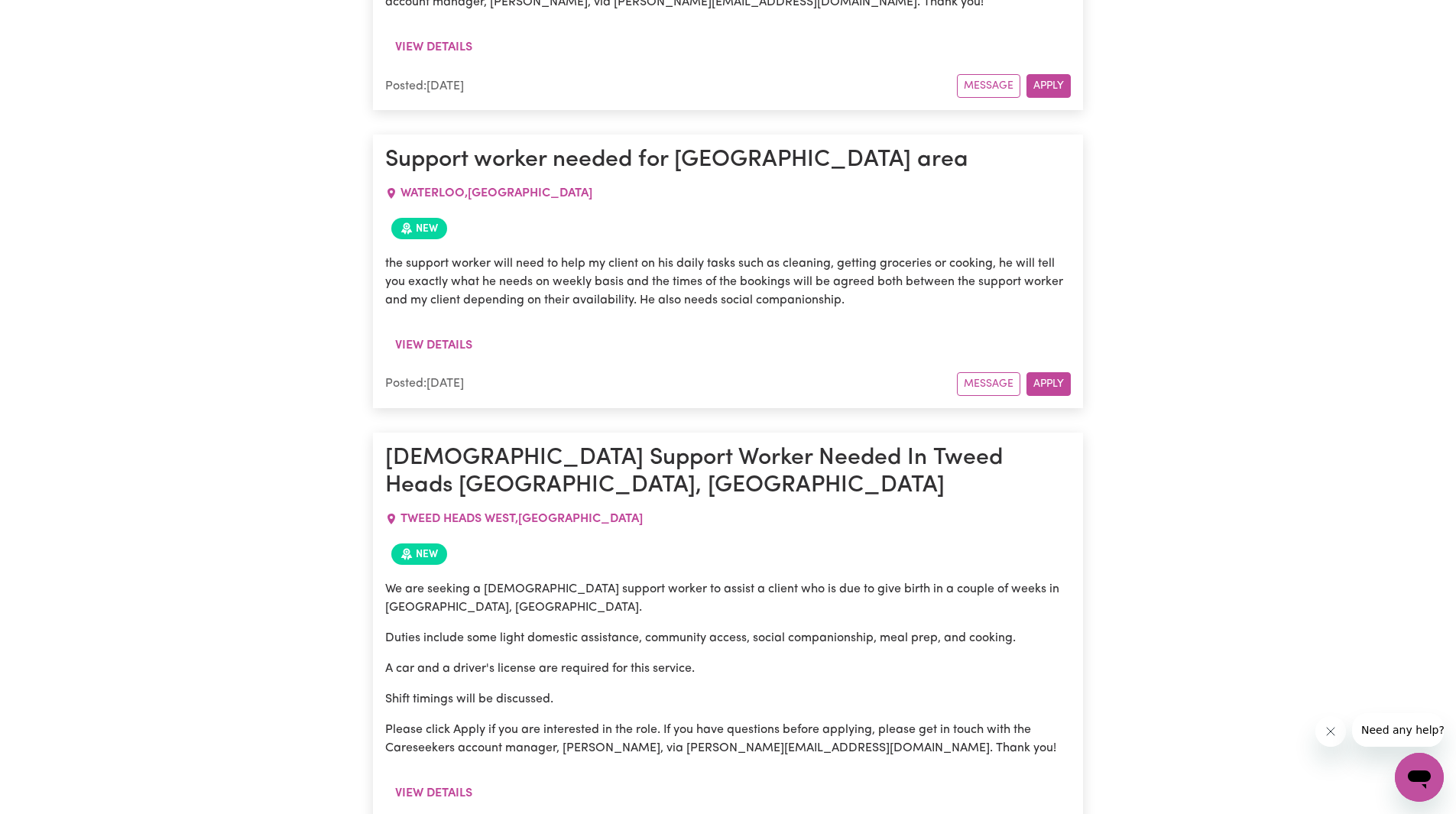
scroll to position [5884, 0]
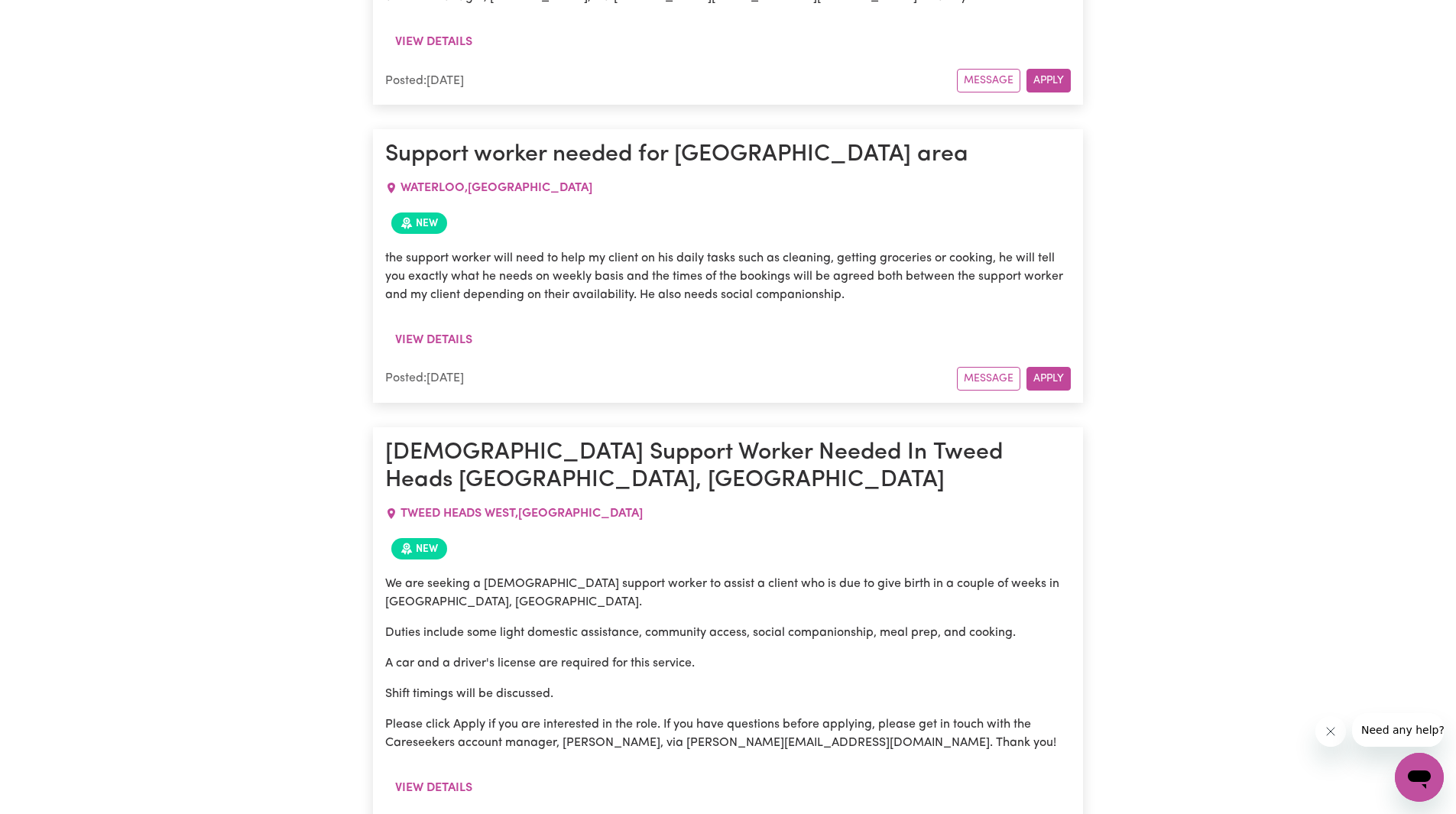
drag, startPoint x: 702, startPoint y: 535, endPoint x: 949, endPoint y: 540, distance: 247.1
drag, startPoint x: 624, startPoint y: 552, endPoint x: 816, endPoint y: 551, distance: 192.0
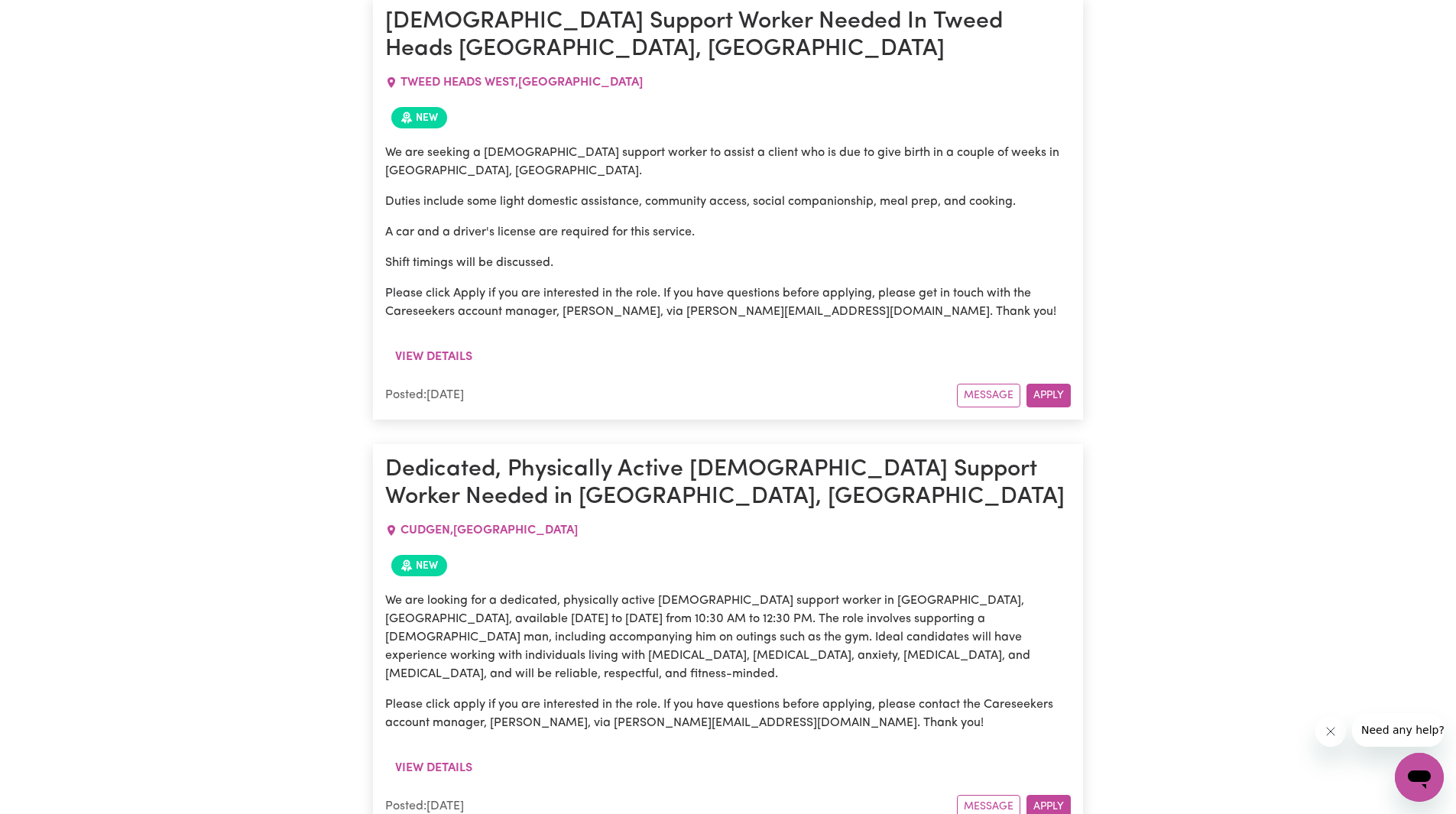
scroll to position [6342, 0]
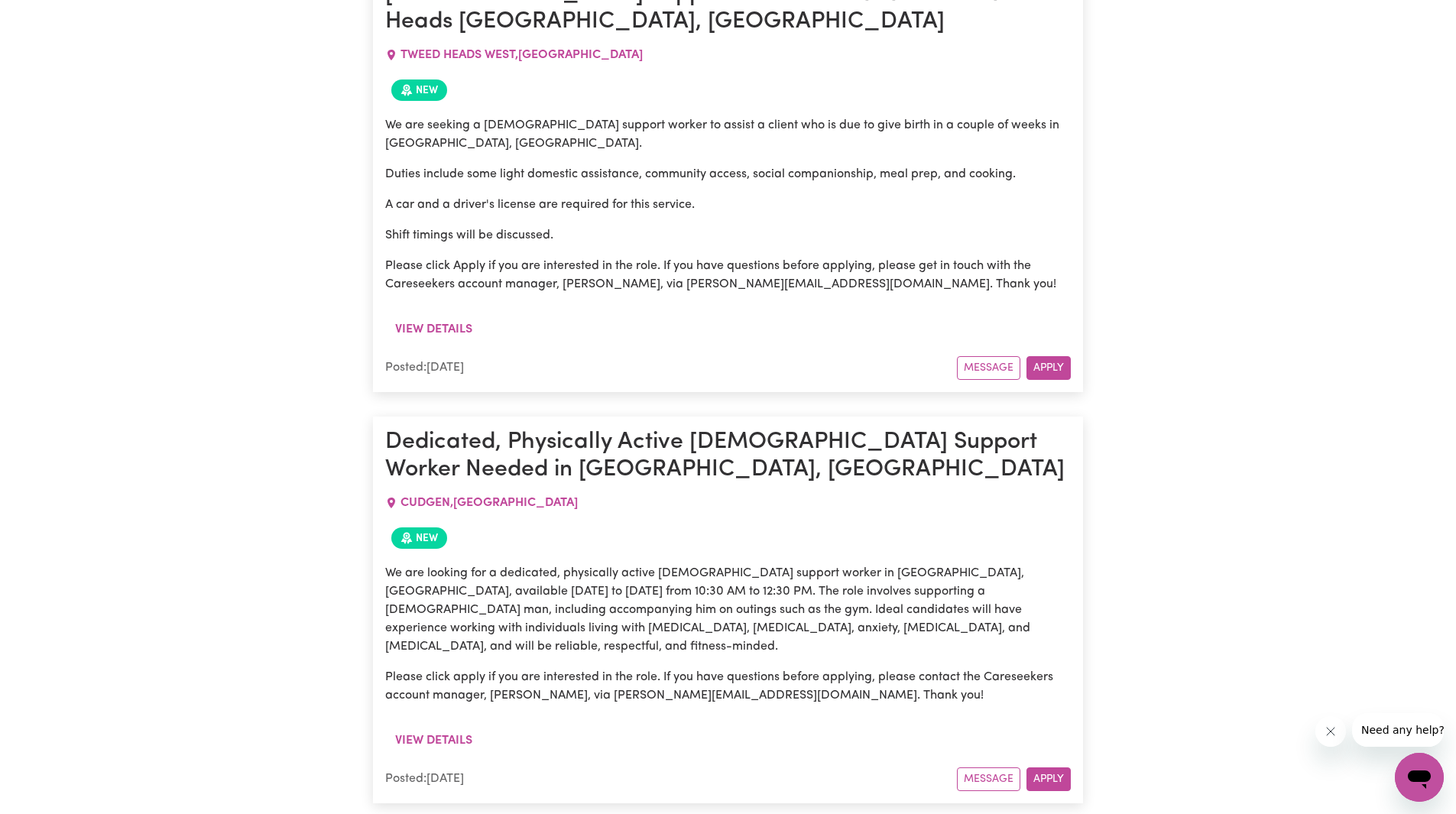
drag, startPoint x: 434, startPoint y: 444, endPoint x: 763, endPoint y: 473, distance: 330.3
drag, startPoint x: 387, startPoint y: 472, endPoint x: 652, endPoint y: 470, distance: 265.0
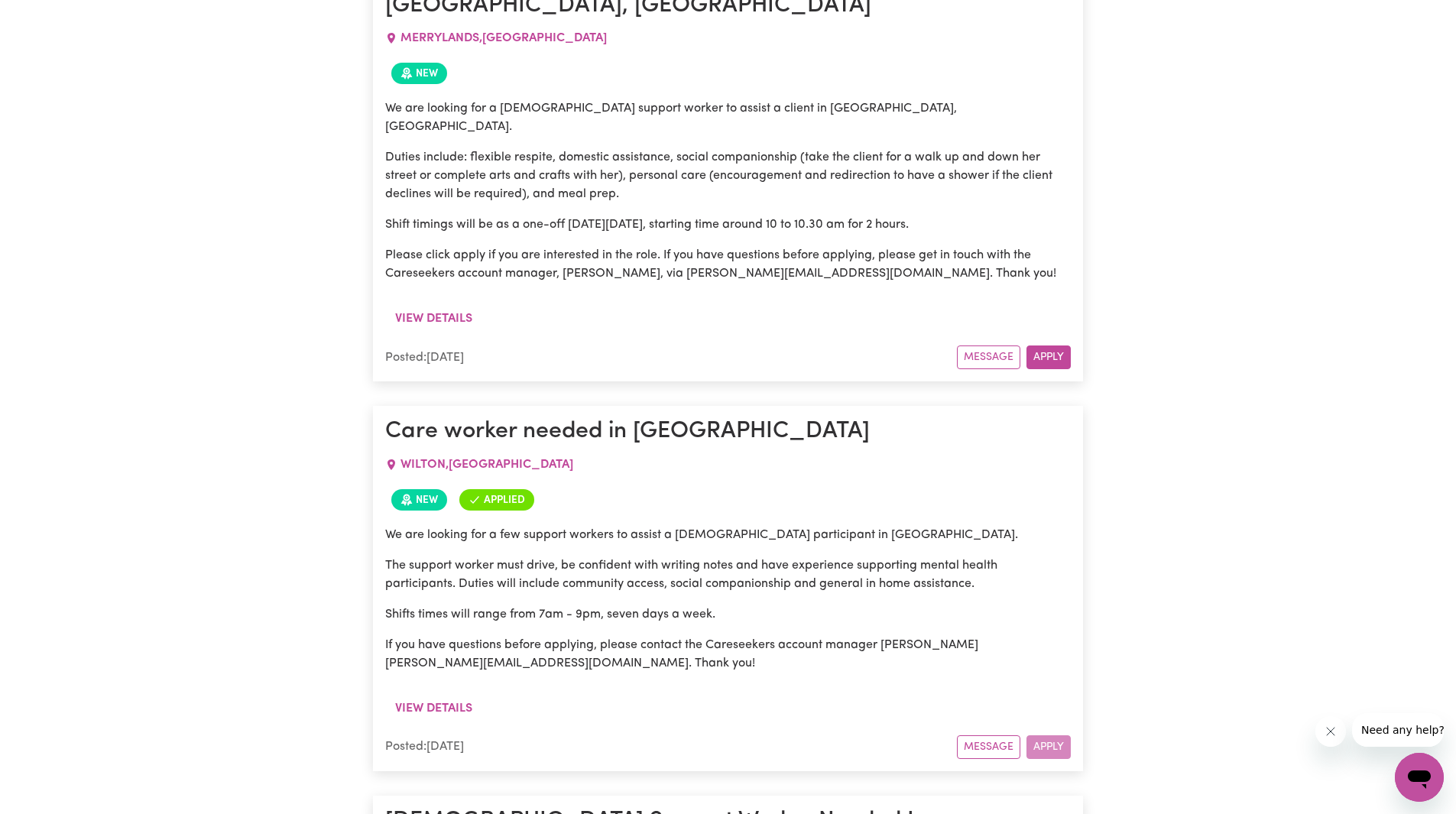
scroll to position [1452, 0]
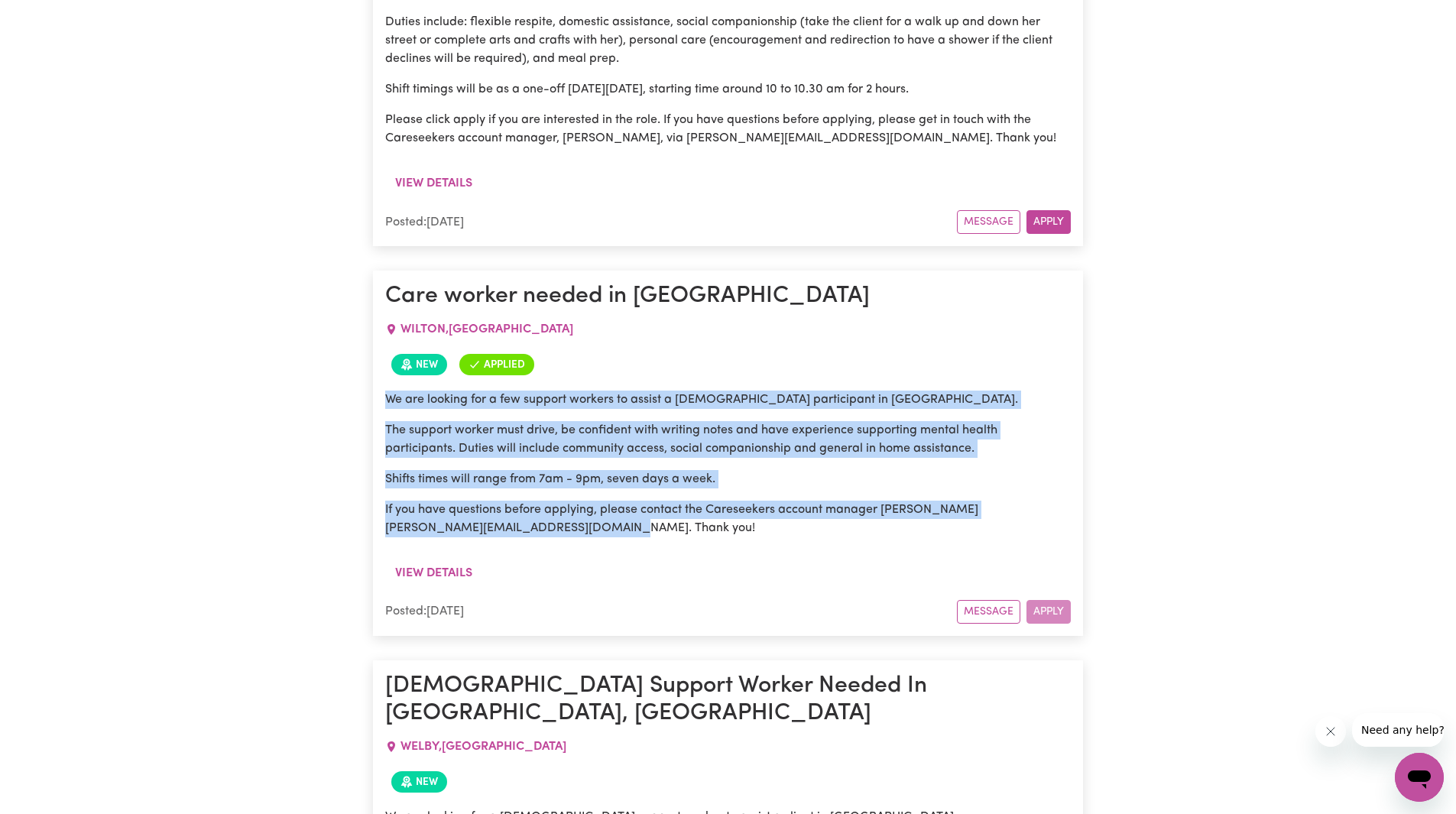
drag, startPoint x: 639, startPoint y: 439, endPoint x: 377, endPoint y: 304, distance: 294.7
click at [377, 304] on article "Care worker needed in [GEOGRAPHIC_DATA] [GEOGRAPHIC_DATA] , [GEOGRAPHIC_DATA] N…" at bounding box center [728, 452] width 710 height 365
click at [525, 421] on p "The support worker must drive, be confident with writing notes and have experie…" at bounding box center [727, 440] width 685 height 37
click at [726, 421] on p "The support worker must drive, be confident with writing notes and have experie…" at bounding box center [727, 440] width 685 height 37
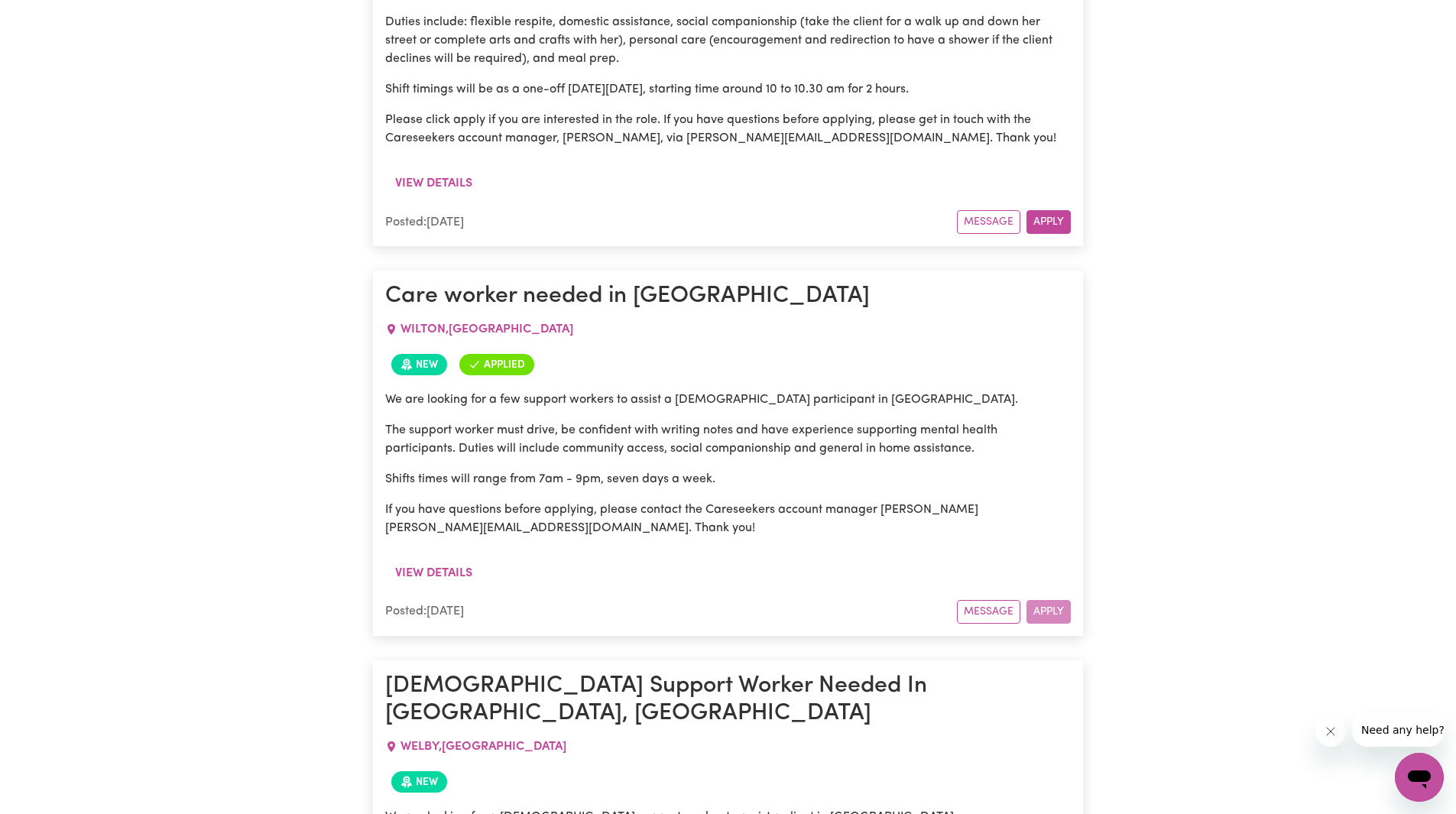
click at [858, 421] on p "The support worker must drive, be confident with writing notes and have experie…" at bounding box center [727, 440] width 685 height 37
click at [991, 421] on p "The support worker must drive, be confident with writing notes and have experie…" at bounding box center [727, 440] width 685 height 37
